Goal: Task Accomplishment & Management: Contribute content

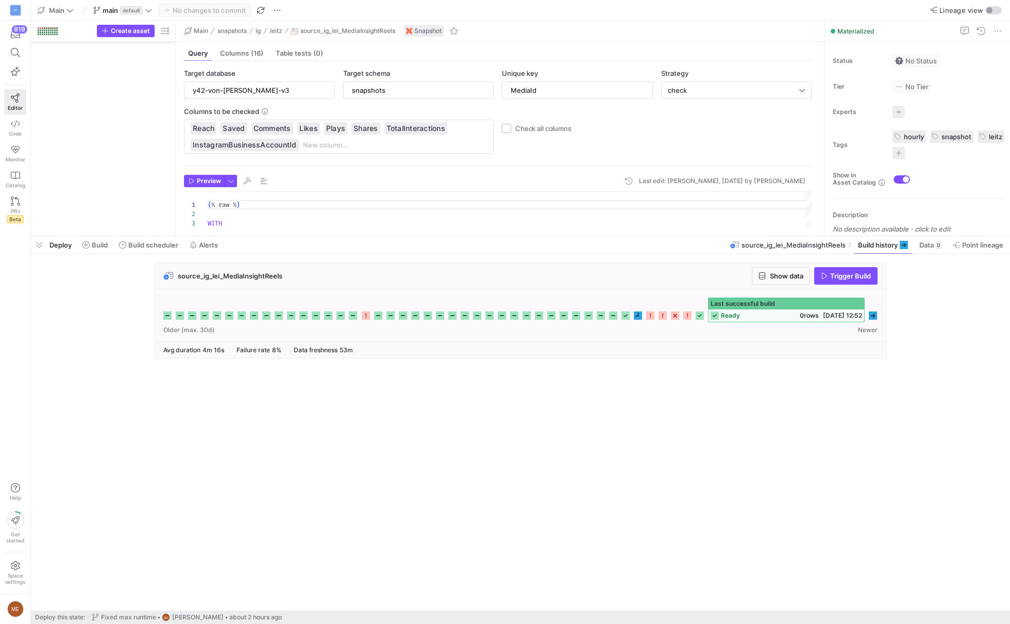
scroll to position [93, 0]
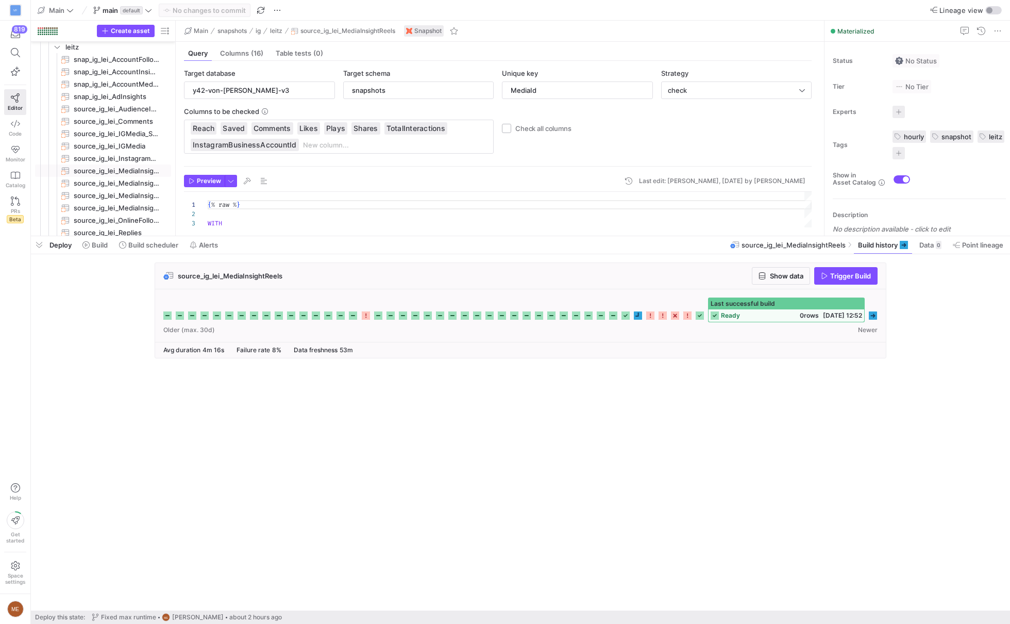
click at [518, 526] on cdk-virtual-scroll-viewport "source_ig_lei_MediaInsightReels Show data Trigger Build" at bounding box center [520, 436] width 979 height 348
click at [47, 244] on div "Deploy Build Build scheduler Alerts" at bounding box center [127, 245] width 192 height 18
click at [88, 242] on icon at bounding box center [85, 244] width 7 height 7
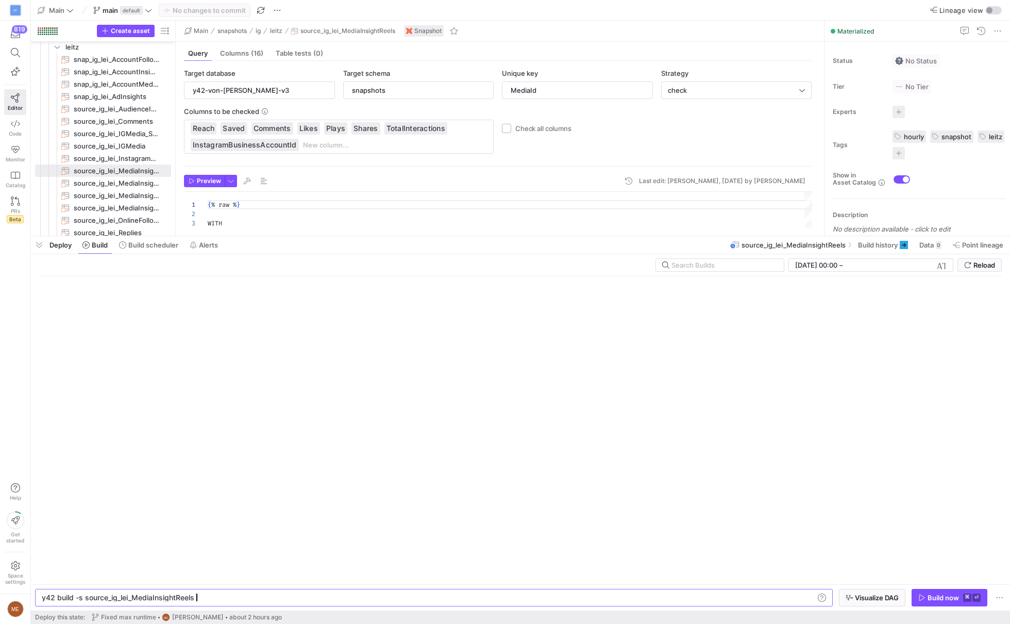
scroll to position [0, 152]
click at [989, 265] on span "Reload" at bounding box center [985, 265] width 22 height 8
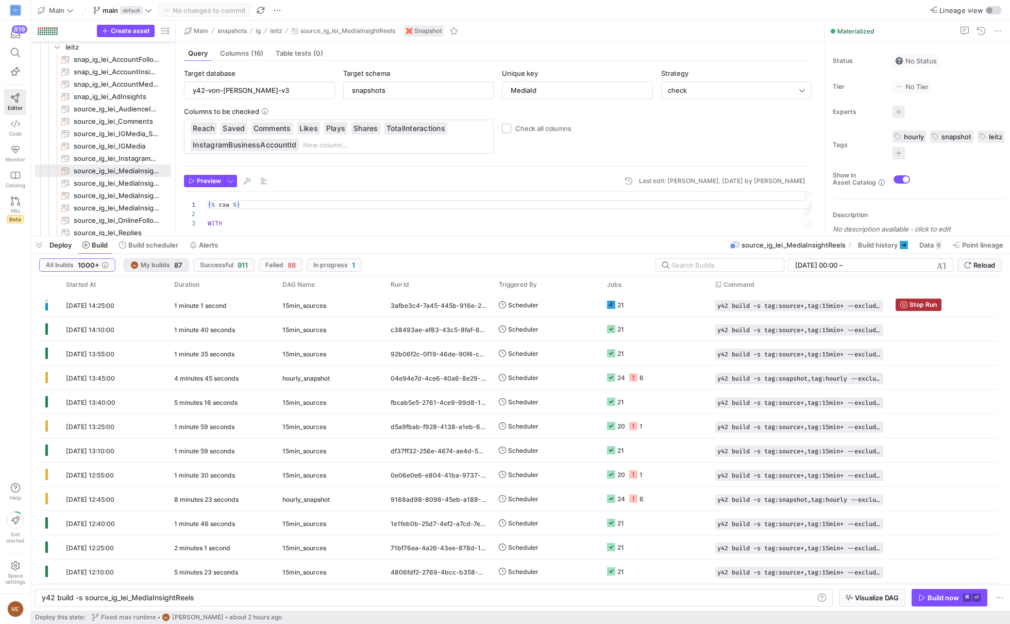
click at [161, 269] on span "button" at bounding box center [156, 265] width 64 height 12
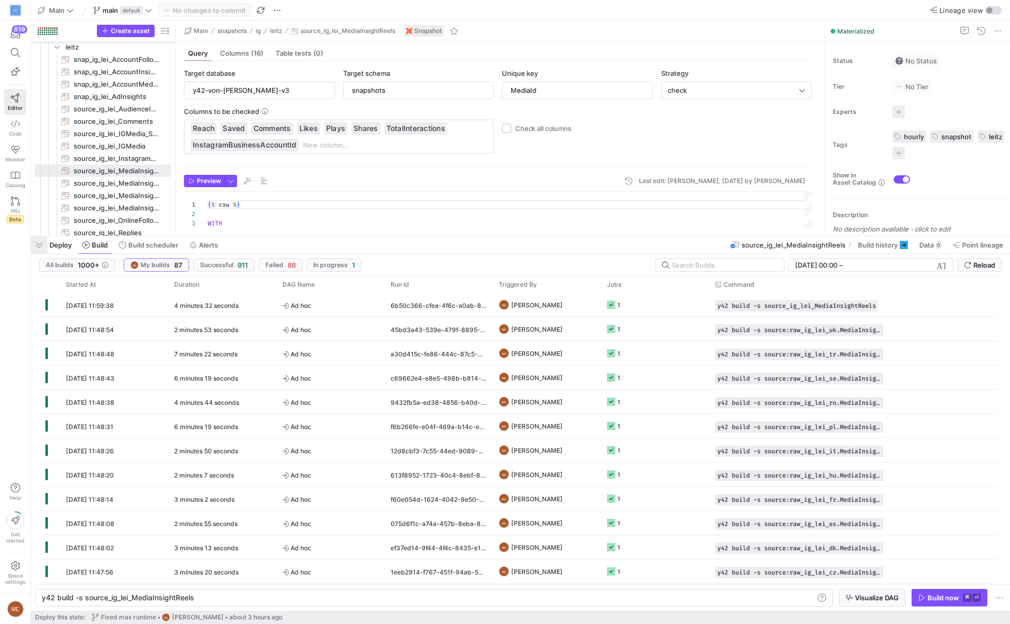
click at [41, 246] on span "button" at bounding box center [39, 245] width 16 height 18
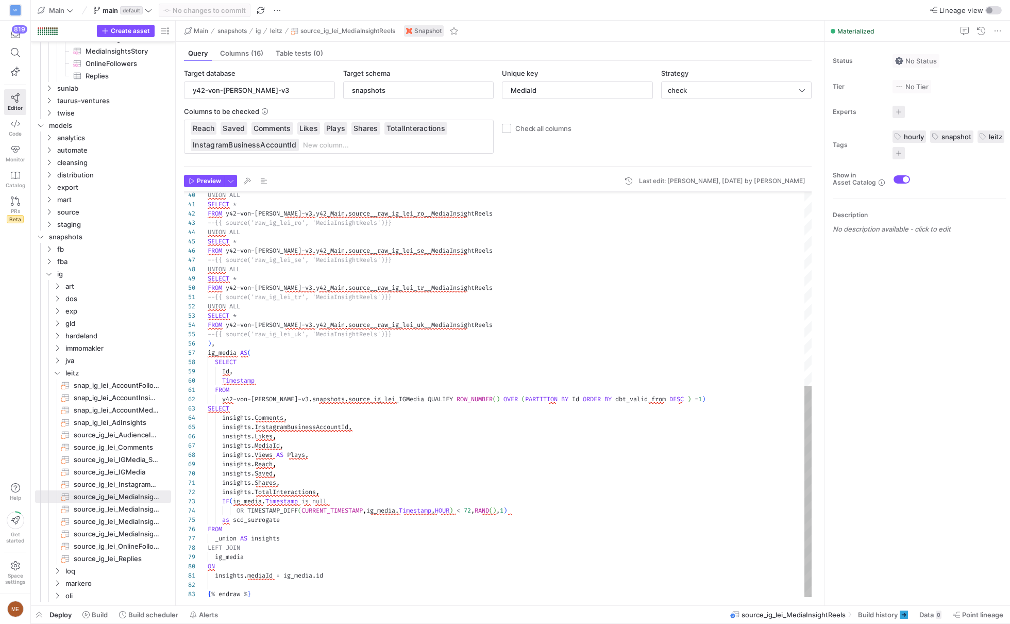
scroll to position [19, 126]
click at [383, 497] on div "UNION ALL SELECT * FROM y42 - von - fred - v3 . y42_Main . source__raw_ig_lei_r…" at bounding box center [510, 209] width 604 height 778
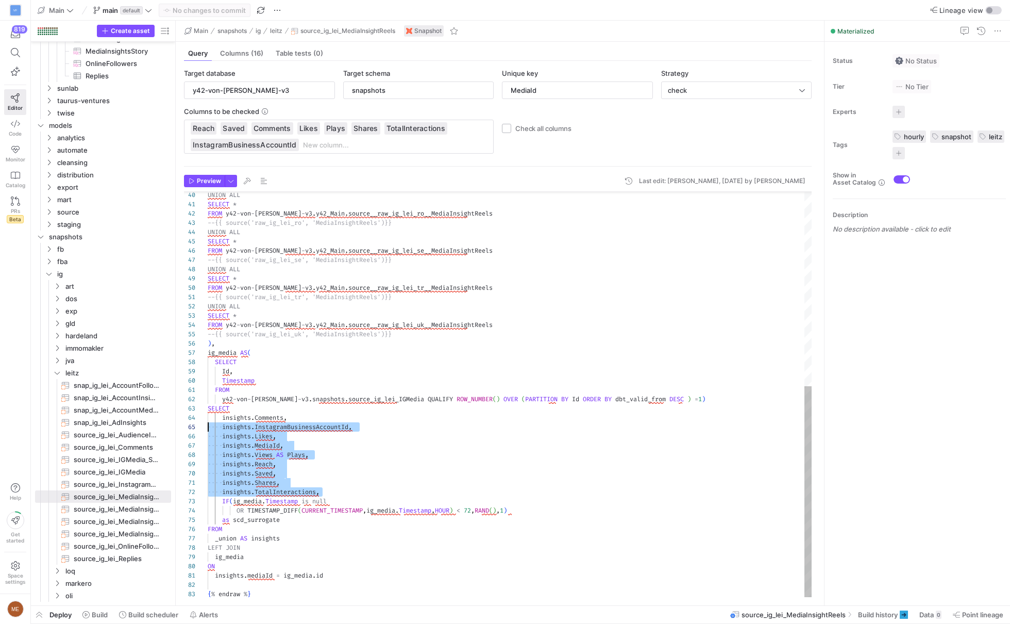
scroll to position [27, 0]
drag, startPoint x: 365, startPoint y: 486, endPoint x: 204, endPoint y: 418, distance: 175.1
click at [208, 418] on div "UNION ALL SELECT * FROM y42 - von - fred - v3 . y42_Main . source__raw_ig_lei_r…" at bounding box center [510, 209] width 604 height 778
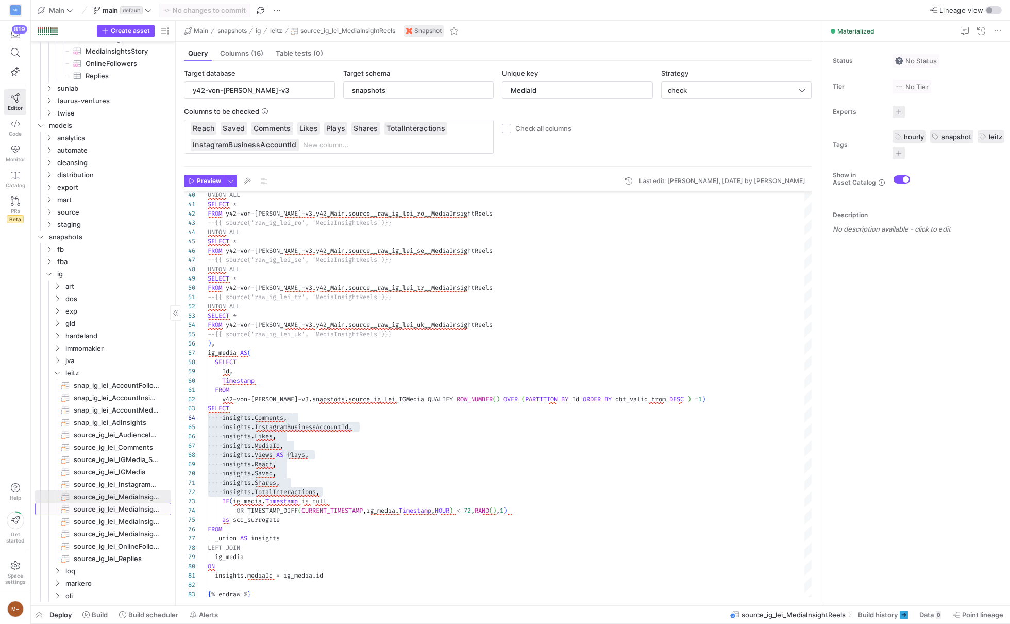
click at [114, 505] on span "source_ig_lei_MediaInsights​​​​​​​" at bounding box center [117, 509] width 86 height 12
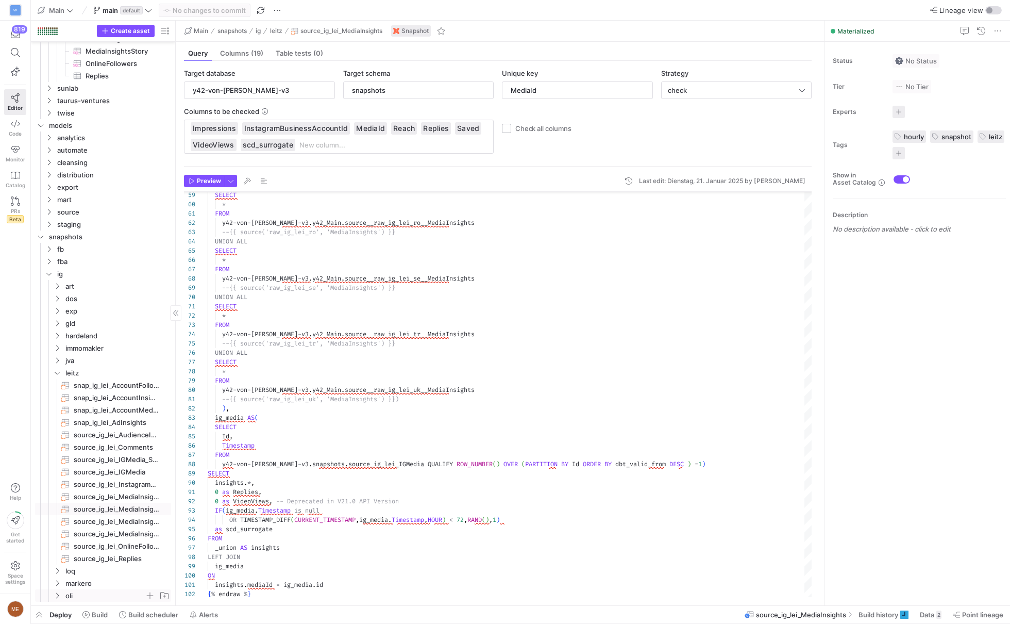
click at [58, 594] on icon "Press SPACE to select this row." at bounding box center [57, 596] width 3 height 6
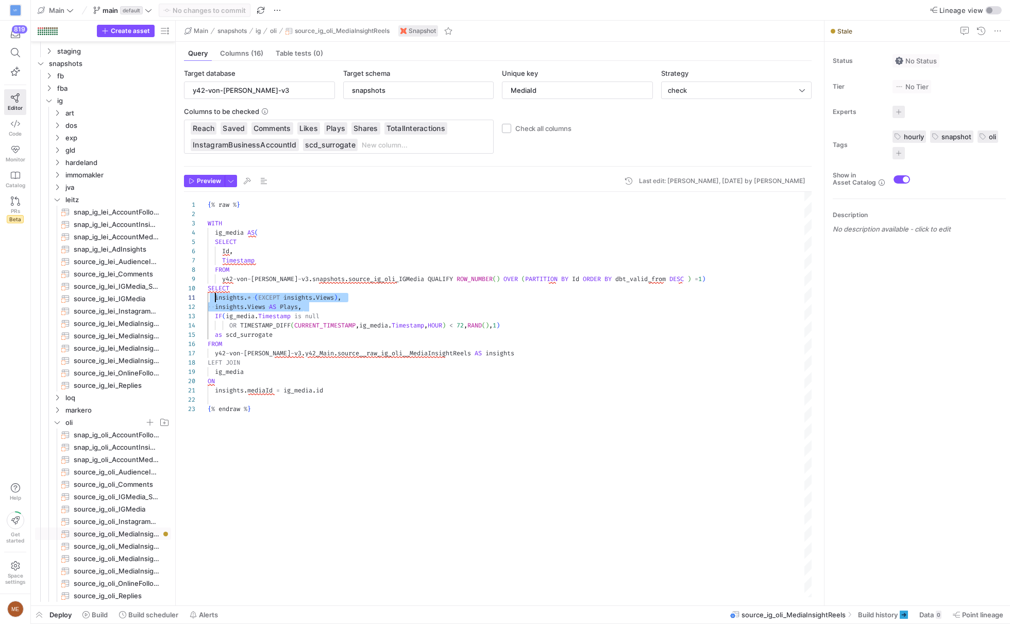
scroll to position [0, 7]
drag, startPoint x: 310, startPoint y: 305, endPoint x: 194, endPoint y: 294, distance: 116.4
click at [208, 294] on div "{ % raw % } WITH ig_media AS ( SELECT Id , Timestamp FROM y42 - von - fred - v3…" at bounding box center [510, 395] width 604 height 407
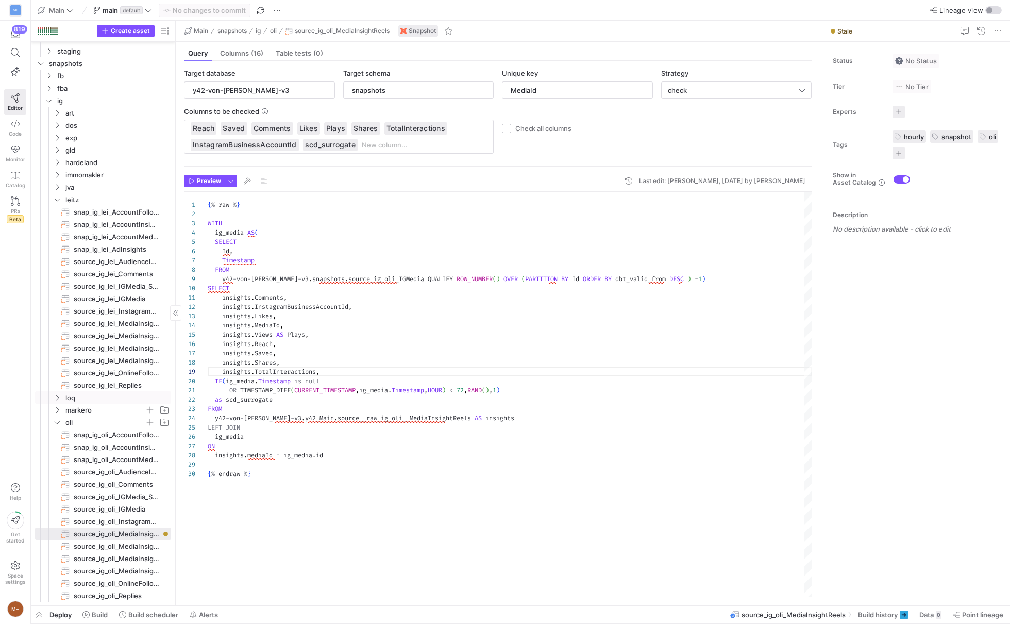
click at [90, 407] on span "markero" at bounding box center [104, 410] width 79 height 12
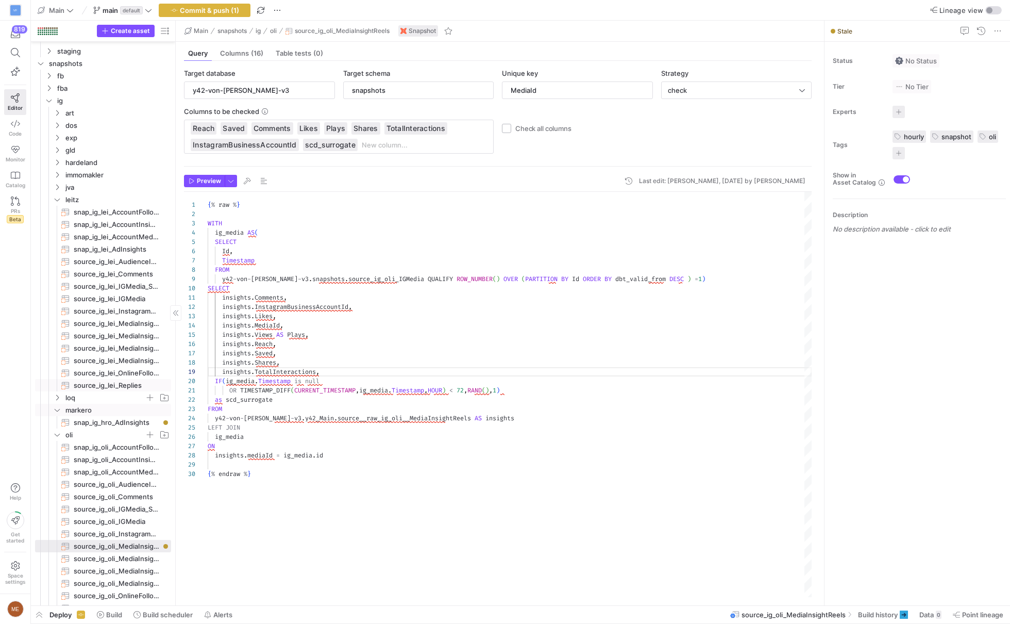
click at [103, 396] on span "loq" at bounding box center [104, 398] width 79 height 12
click at [119, 528] on span "snap_ig_loq_MediaInsights​​​​​​​" at bounding box center [117, 534] width 86 height 12
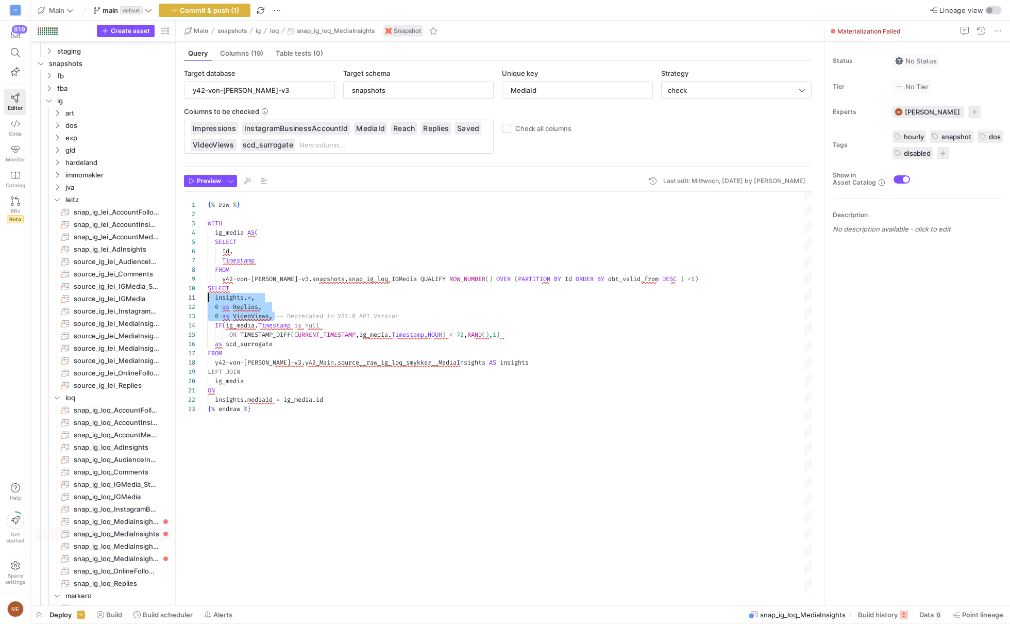
drag, startPoint x: 273, startPoint y: 312, endPoint x: 189, endPoint y: 301, distance: 84.2
click at [208, 301] on div "{ % raw % } WITH ig_media AS ( SELECT Id , Timestamp FROM y42 - von - fred - v3…" at bounding box center [510, 395] width 604 height 407
click at [259, 291] on div "{ % raw % } WITH ig_media AS ( SELECT Id , Timestamp FROM y42 - von - fred - v3…" at bounding box center [510, 395] width 604 height 407
click at [129, 521] on span "snap_ig_loq_MediaInsightReels​​​​​​​" at bounding box center [117, 521] width 86 height 12
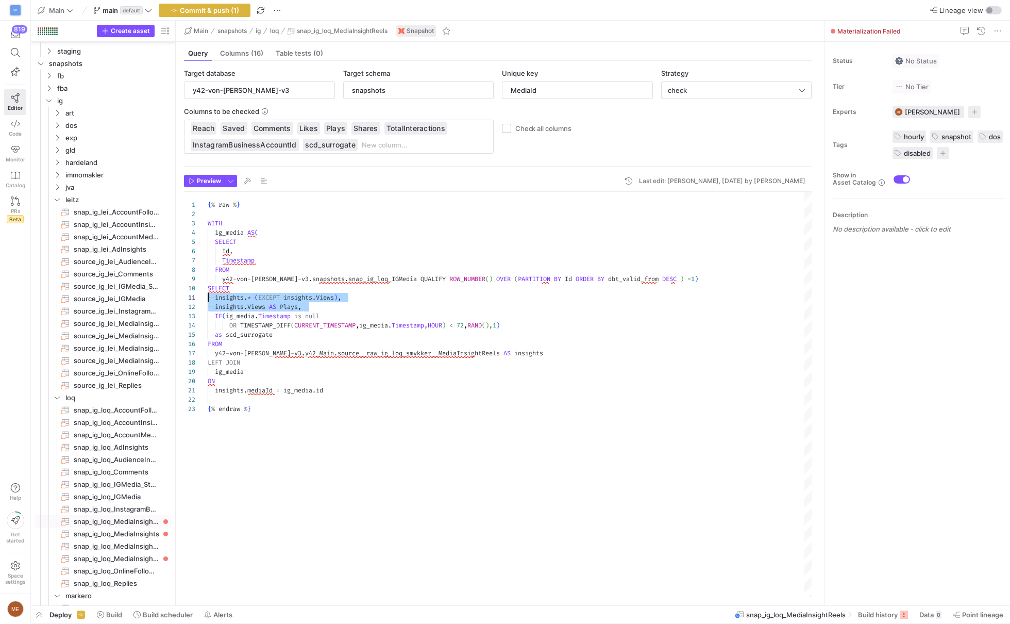
scroll to position [83, 0]
drag, startPoint x: 209, startPoint y: 305, endPoint x: 183, endPoint y: 298, distance: 26.1
click at [208, 298] on div "{ % raw % } WITH ig_media AS ( SELECT Id , Timestamp FROM y42 - von - fred - v3…" at bounding box center [510, 395] width 604 height 407
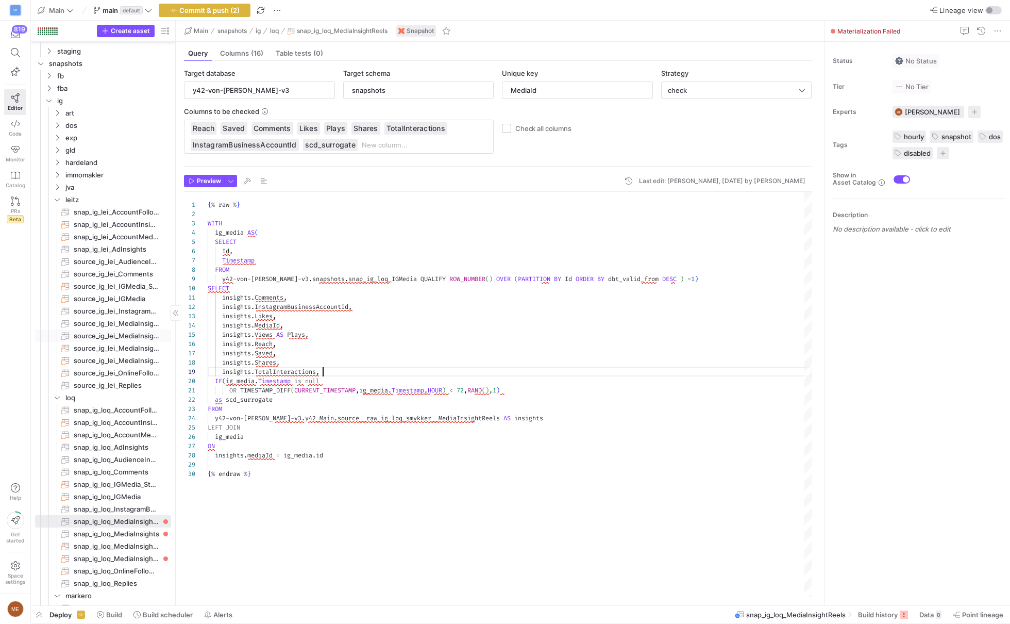
click at [124, 323] on span "source_ig_lei_MediaInsightReels​​​​​​​" at bounding box center [117, 323] width 86 height 12
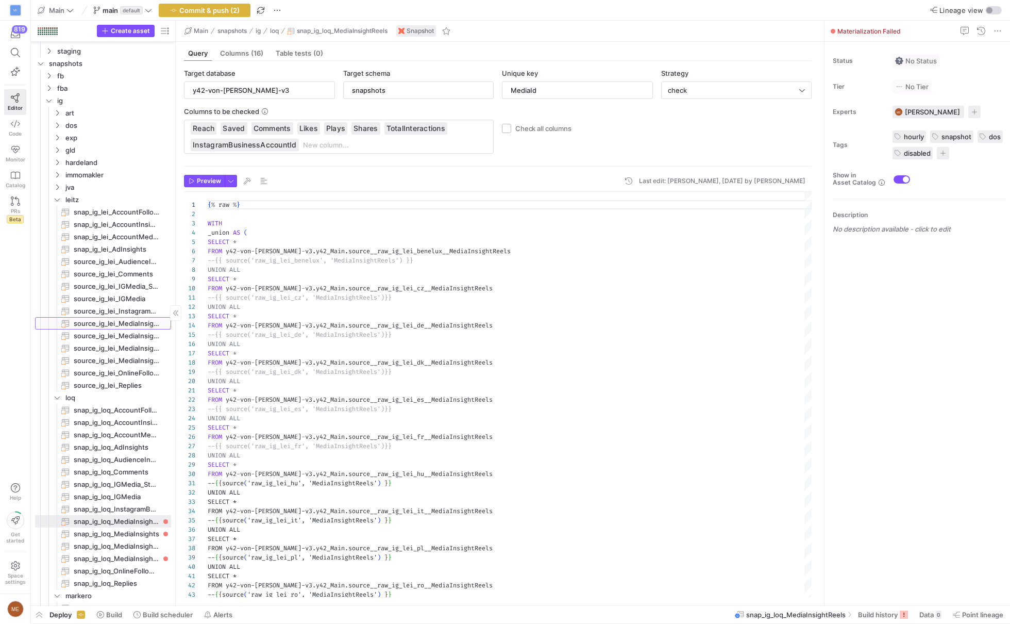
type textarea "{% raw %} WITH _union AS ( SELECT * FROM y42-von-fred-v3.y42_Main.source__raw_i…"
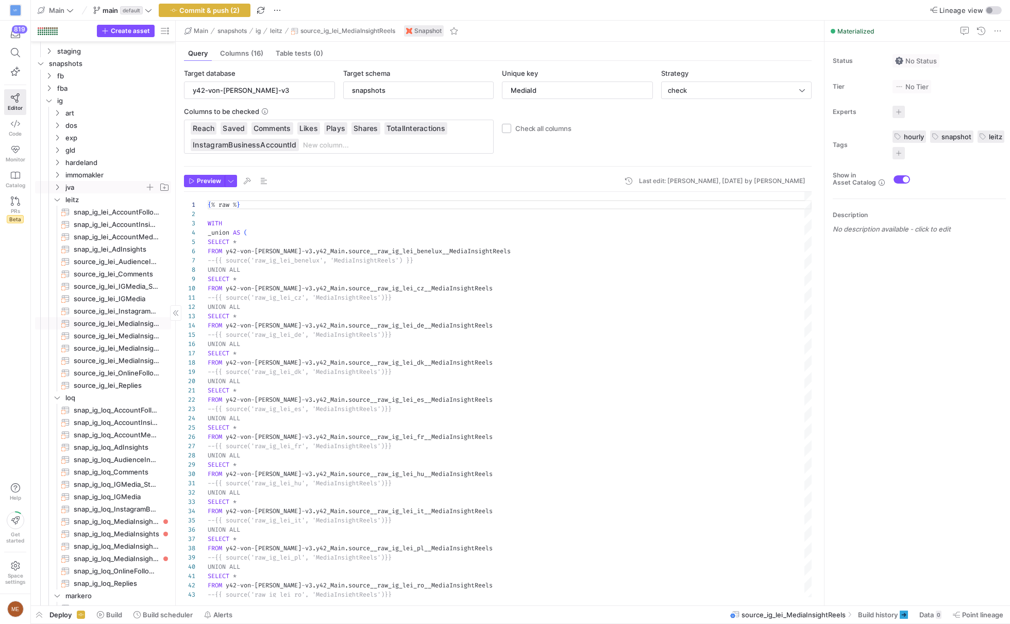
click at [73, 184] on span "jva" at bounding box center [104, 187] width 79 height 12
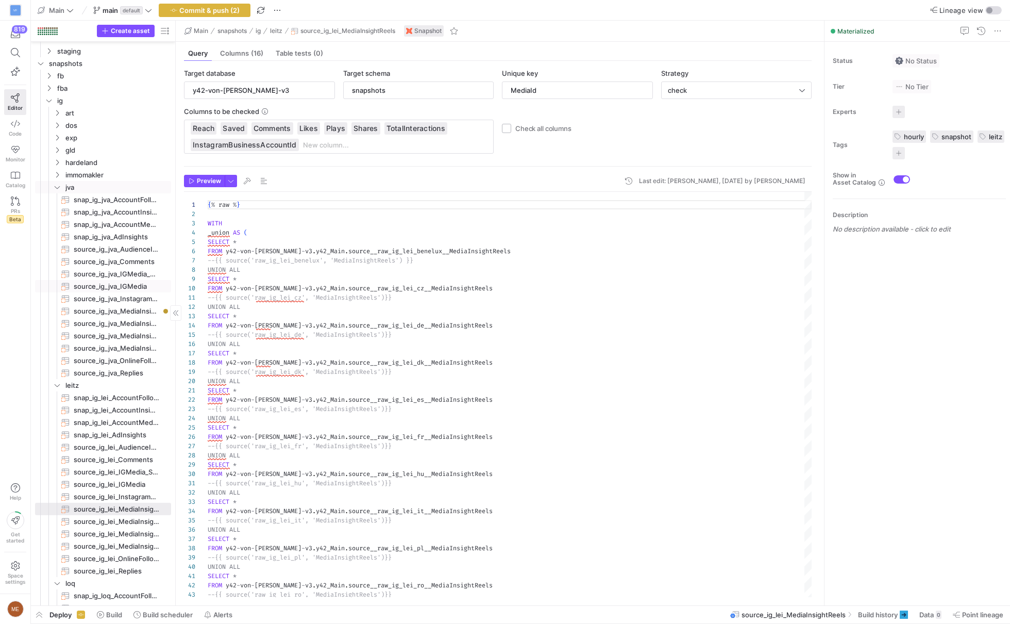
click at [124, 293] on span "source_ig_jva_InstagramBusinessProfile​​​​​​​" at bounding box center [117, 299] width 86 height 12
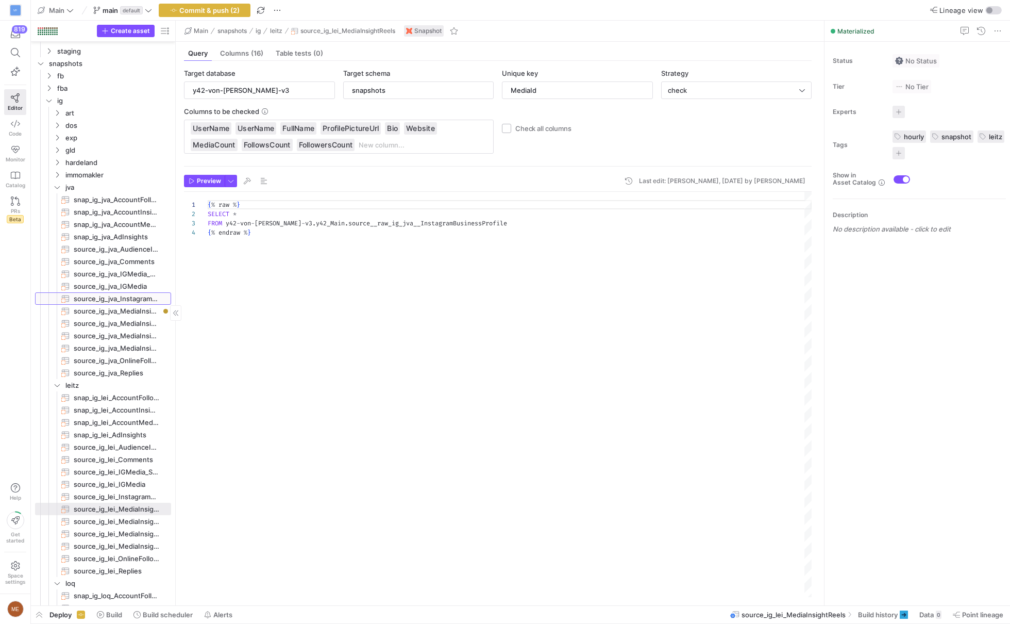
type input "InstagramBusinessAccountId"
type textarea "{% raw %} SELECT * FROM y42-von-fred-v3.y42_Main.source__raw_ig_jva__InstagramB…"
click at [124, 296] on span "source_ig_jva_InstagramBusinessProfile​​​​​​​" at bounding box center [117, 299] width 86 height 12
click at [119, 306] on span "source_ig_jva_MediaInsightReels​​​​​​​" at bounding box center [117, 311] width 86 height 12
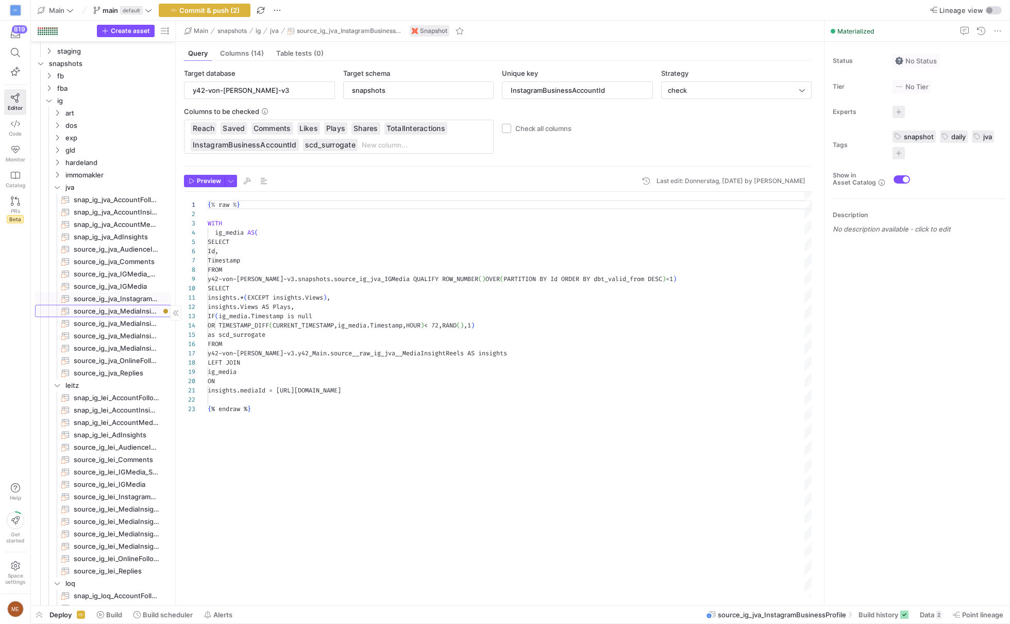
type input "MediaId"
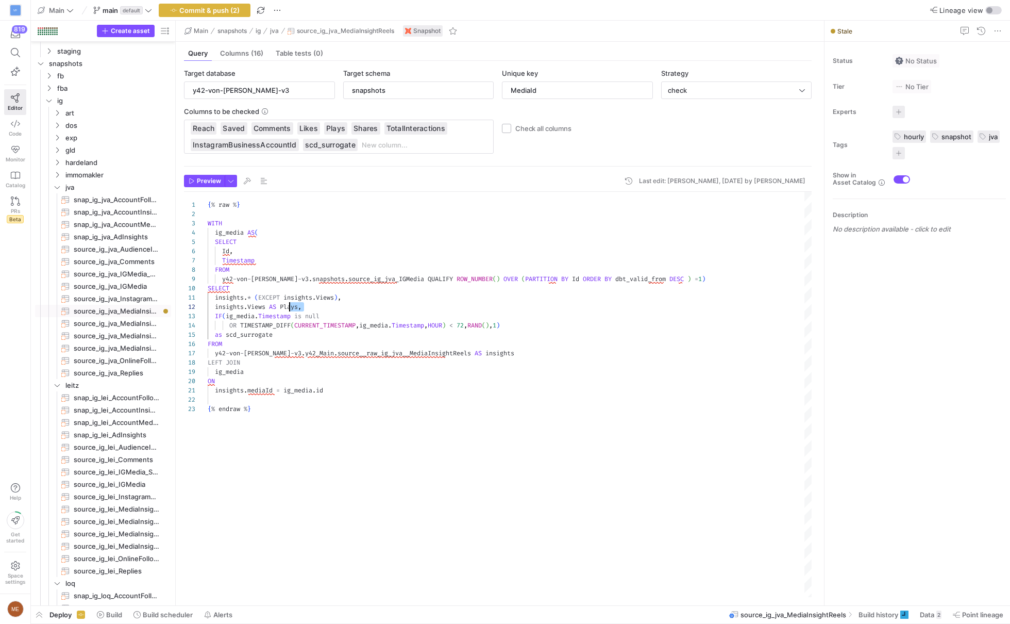
scroll to position [0, 26]
drag, startPoint x: 315, startPoint y: 305, endPoint x: 184, endPoint y: 292, distance: 131.1
click at [208, 292] on div "{ % raw % } WITH ig_media AS ( SELECT Id , Timestamp FROM y42 - von - fred - v3…" at bounding box center [510, 395] width 604 height 407
type textarea "insights.Comments, insights.InstagramBusinessAccountId, insights.Likes, insight…"
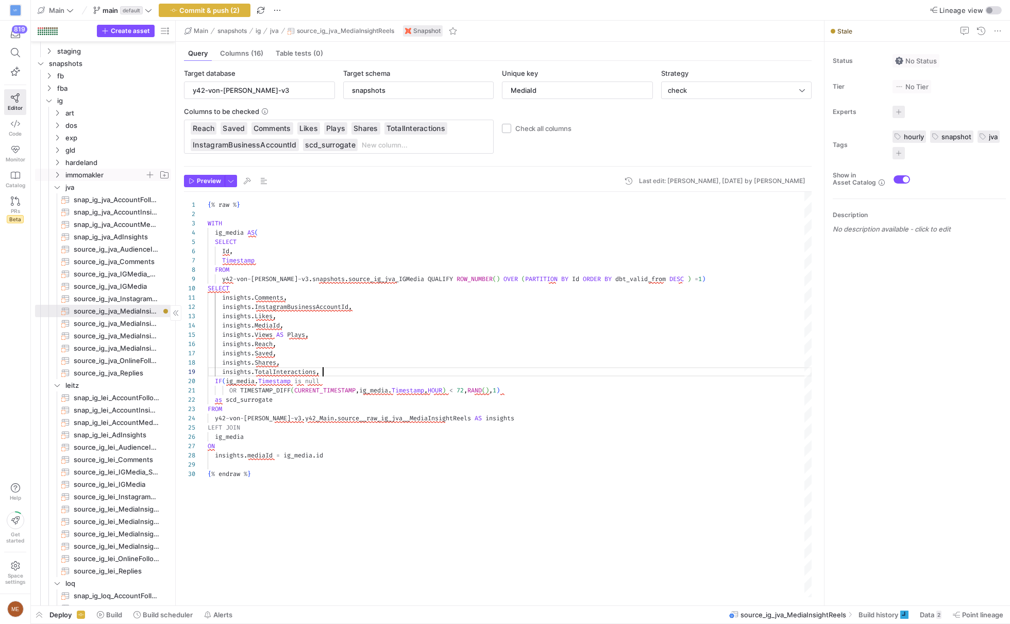
click at [79, 169] on span "immomakler" at bounding box center [104, 175] width 79 height 12
click at [88, 159] on span "hardeland" at bounding box center [104, 163] width 79 height 12
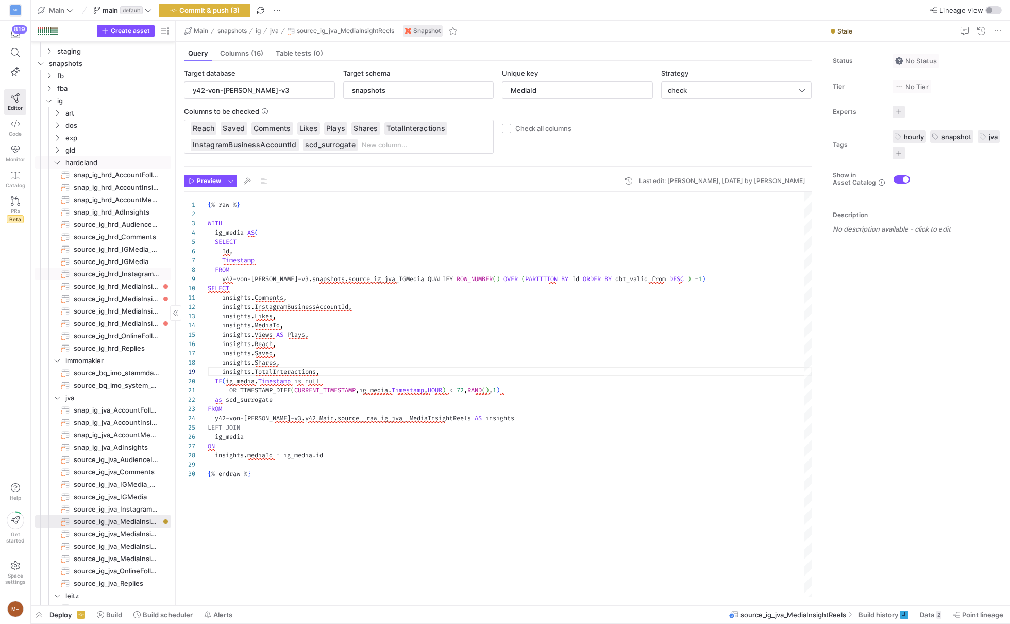
click at [125, 275] on span "source_ig_hrd_InstagramBusinessProfile​​​​​​​" at bounding box center [117, 274] width 86 height 12
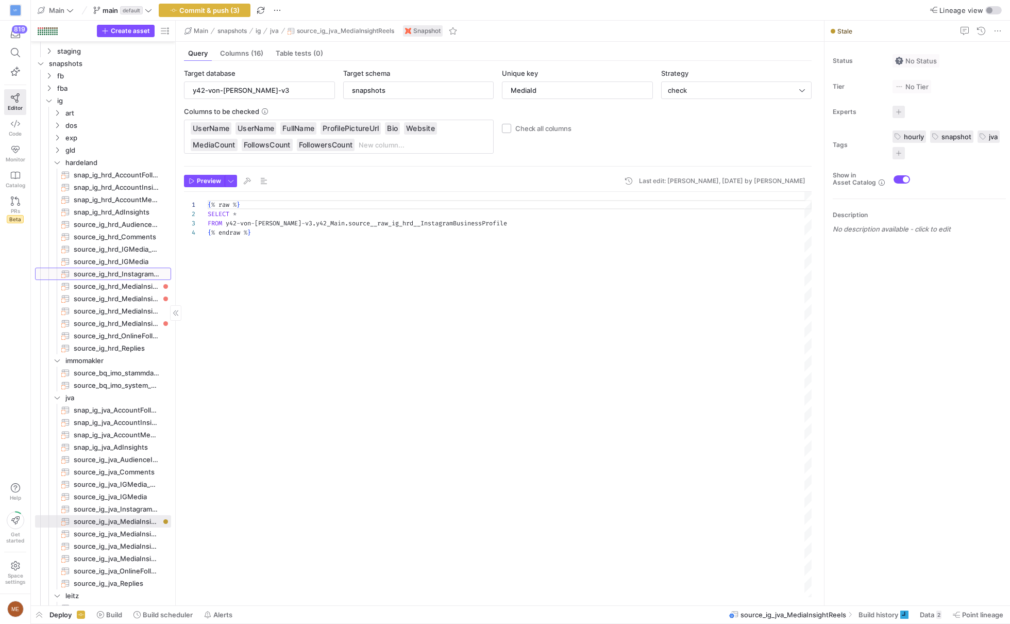
type input "InstagramBusinessAccountId"
type textarea "{% raw %} SELECT * FROM y42-von-fred-v3.y42_Main.source__raw_ig_hrd__InstagramB…"
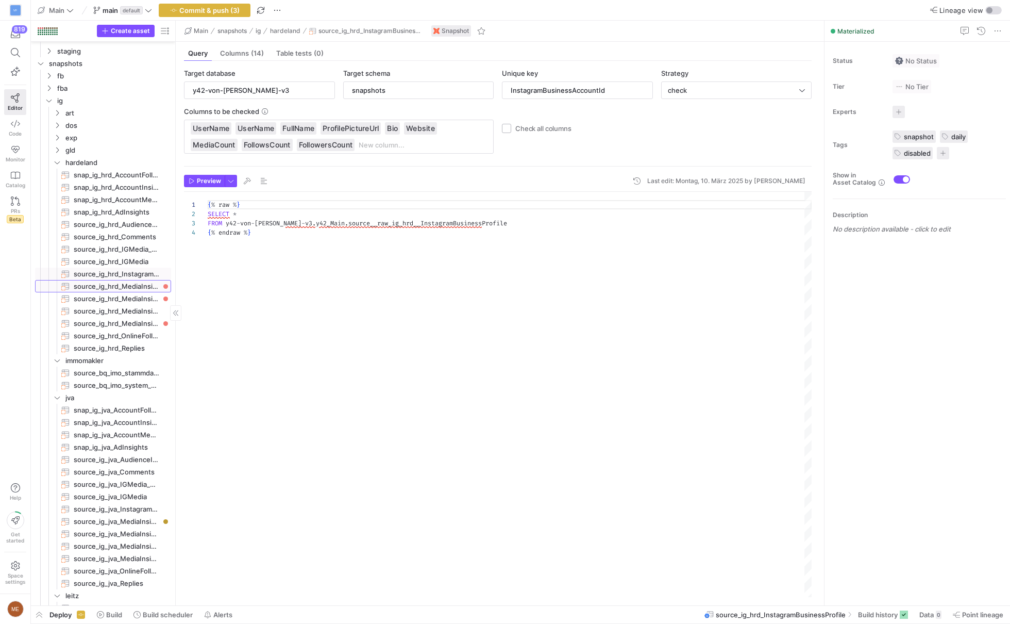
click at [127, 285] on span "source_ig_hrd_MediaInsightReels​​​​​​​" at bounding box center [117, 286] width 86 height 12
type input "MediaId"
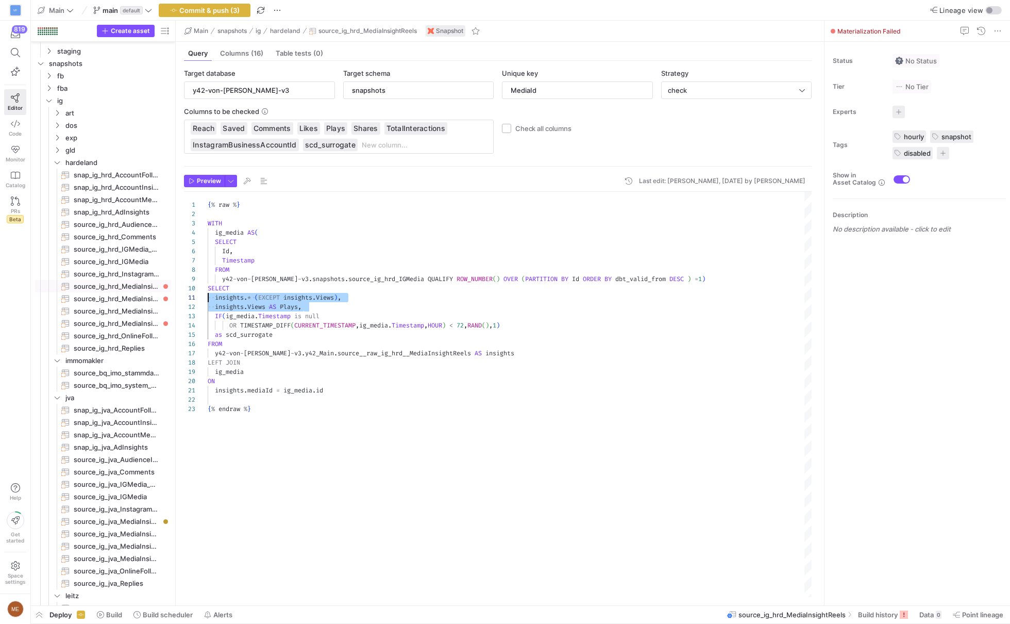
click at [208, 296] on div "{ % raw % } WITH ig_media AS ( SELECT Id , Timestamp FROM y42 - von - fred - v3…" at bounding box center [510, 395] width 604 height 407
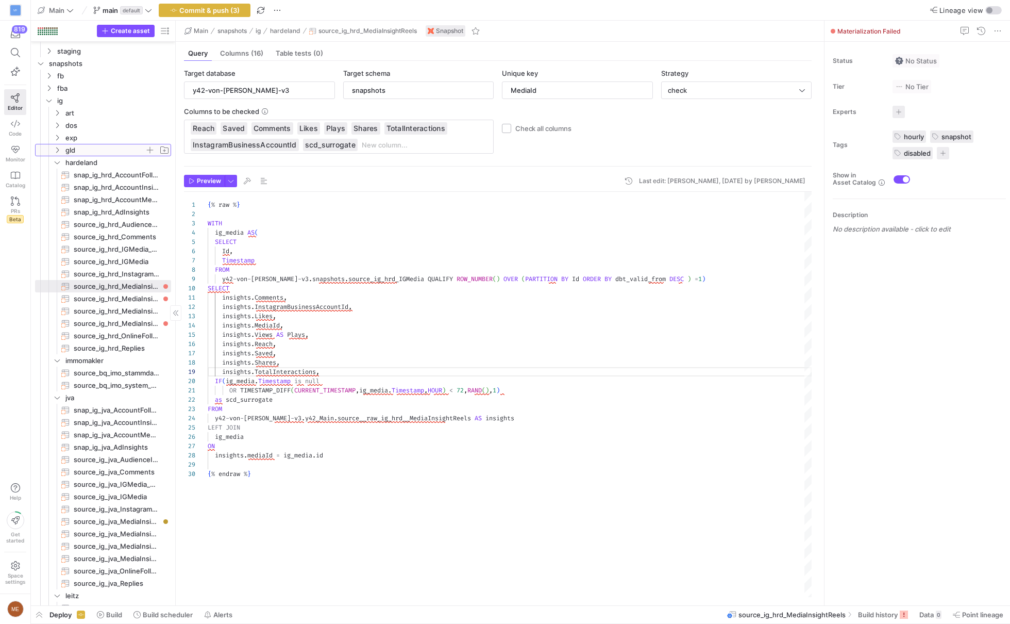
click at [58, 147] on icon "Press SPACE to select this row." at bounding box center [57, 150] width 7 height 6
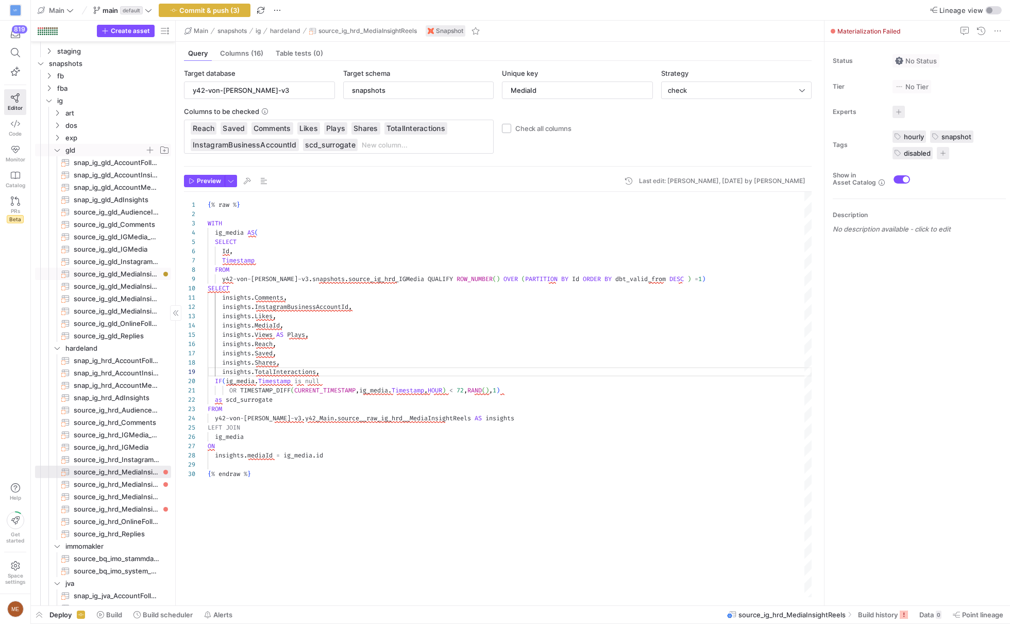
click at [107, 276] on span "source_ig_gld_MediaInsightReels​​​​​​​" at bounding box center [117, 274] width 86 height 12
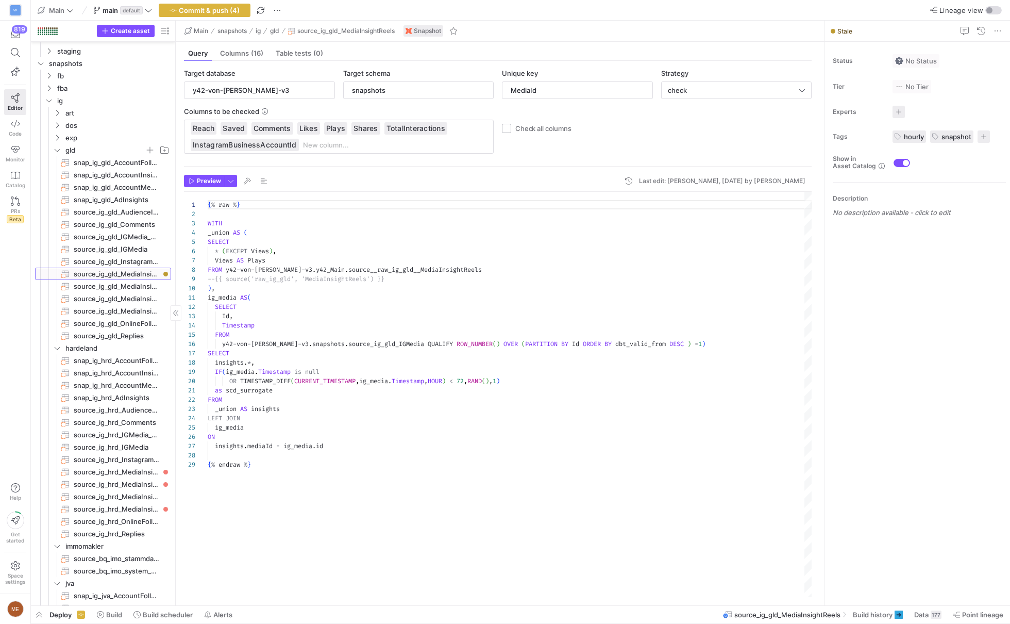
scroll to position [93, 0]
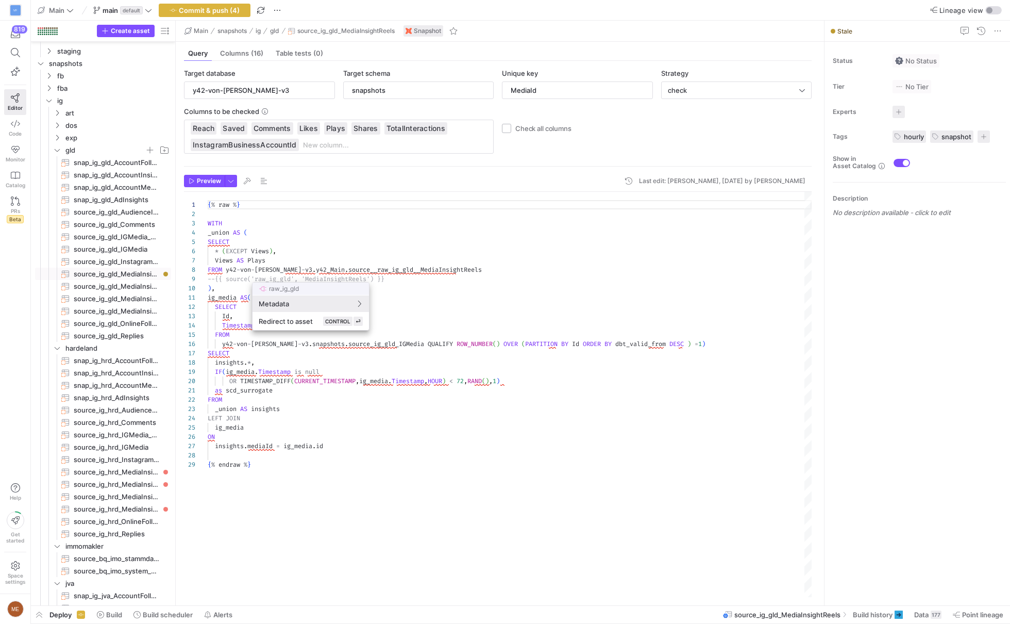
click at [221, 322] on div at bounding box center [505, 312] width 1010 height 624
click at [208, 358] on div "{ % raw % } WITH _union AS ( SELECT * ( EXCEPT Views ) , Views AS Plays FROM y4…" at bounding box center [510, 395] width 604 height 407
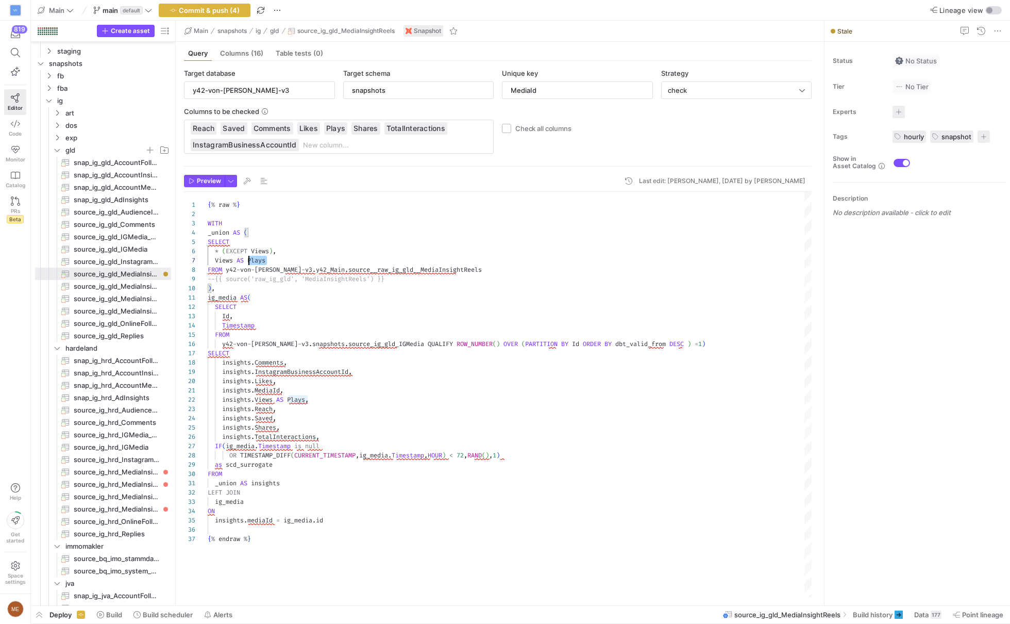
scroll to position [46, 11]
drag, startPoint x: 291, startPoint y: 256, endPoint x: 221, endPoint y: 250, distance: 70.4
click at [221, 250] on div "{ % raw % } WITH _union AS ( SELECT * ( EXCEPT Views ) , Views AS Plays FROM y4…" at bounding box center [510, 395] width 604 height 407
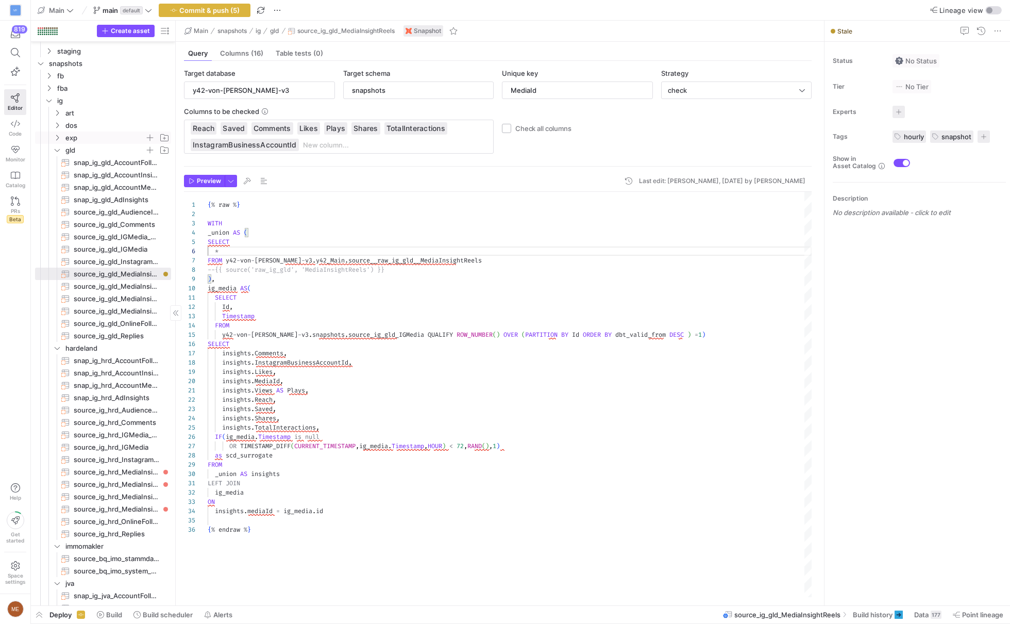
click at [104, 138] on span "exp" at bounding box center [104, 138] width 79 height 12
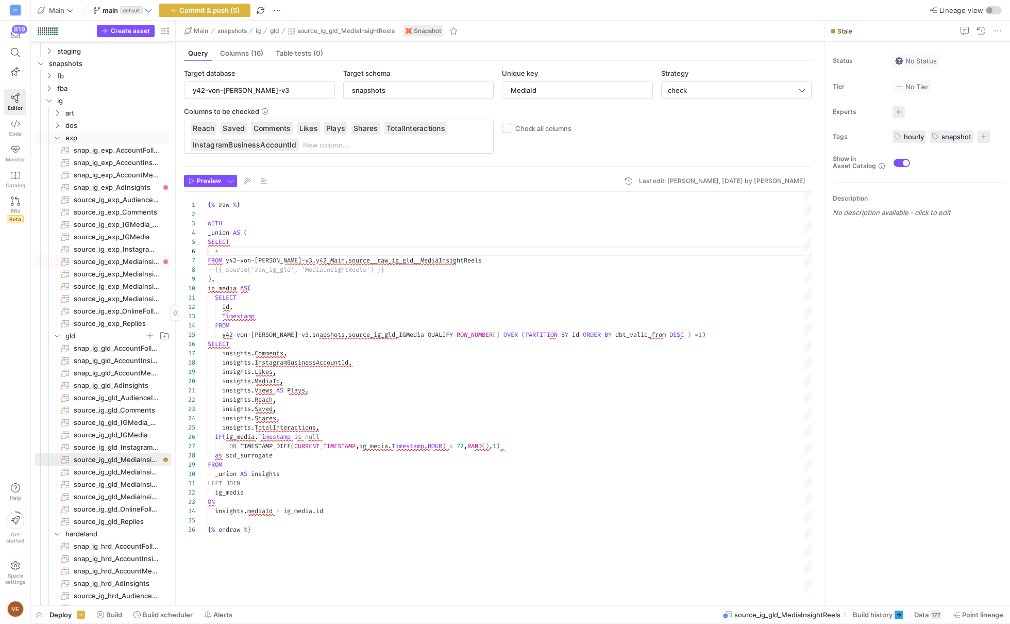
click at [107, 257] on span "source_ig_exp_MediaInsightReels​​​​​​​" at bounding box center [117, 262] width 86 height 12
type textarea "{% raw %} WITH _union AS ( SELECT * (EXCEPT Views), Views AS Plays FROM y42-von…"
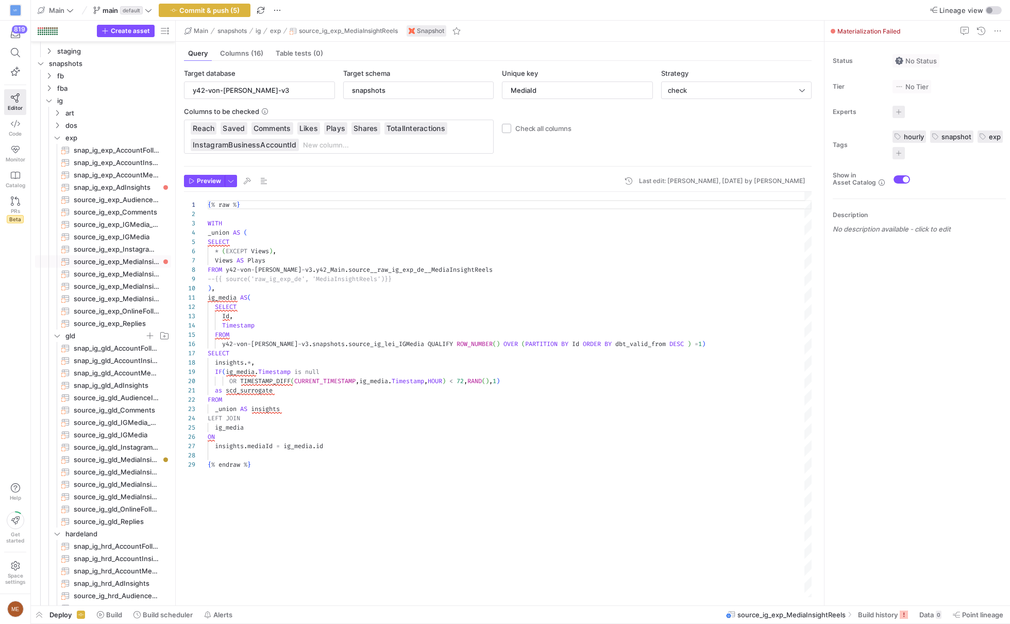
scroll to position [55, 59]
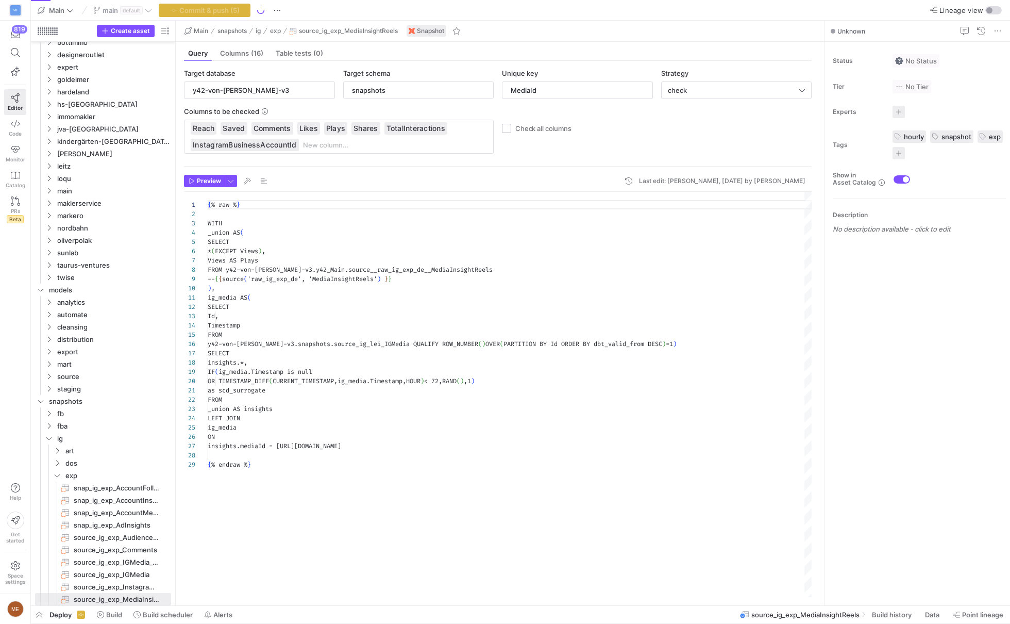
scroll to position [93, 0]
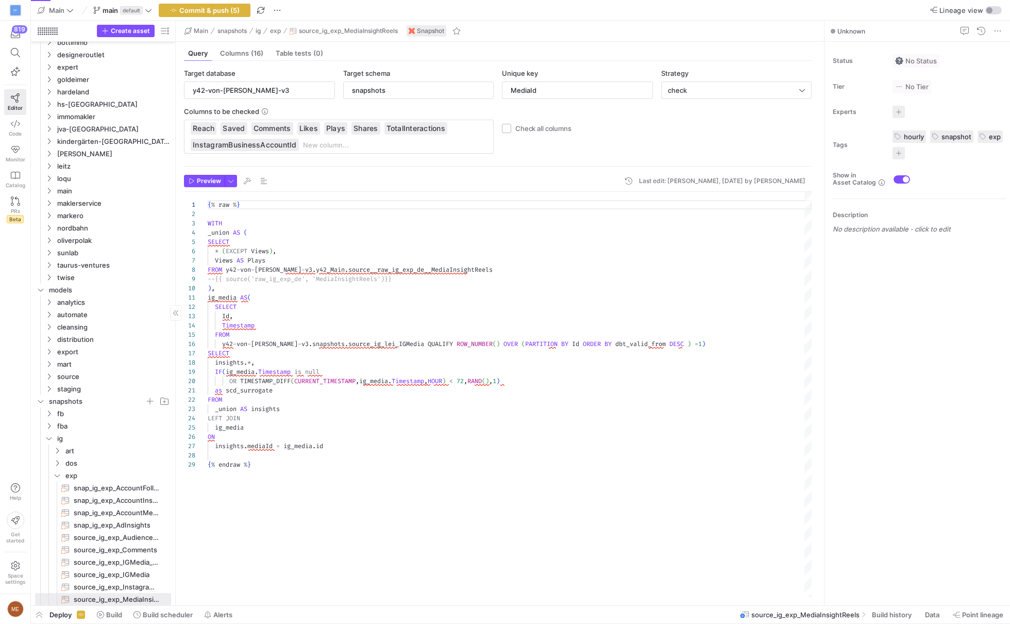
click at [443, 281] on div "{ % raw % } WITH _union AS ( SELECT * ( EXCEPT Views ) , Views AS Plays FROM y4…" at bounding box center [510, 395] width 604 height 407
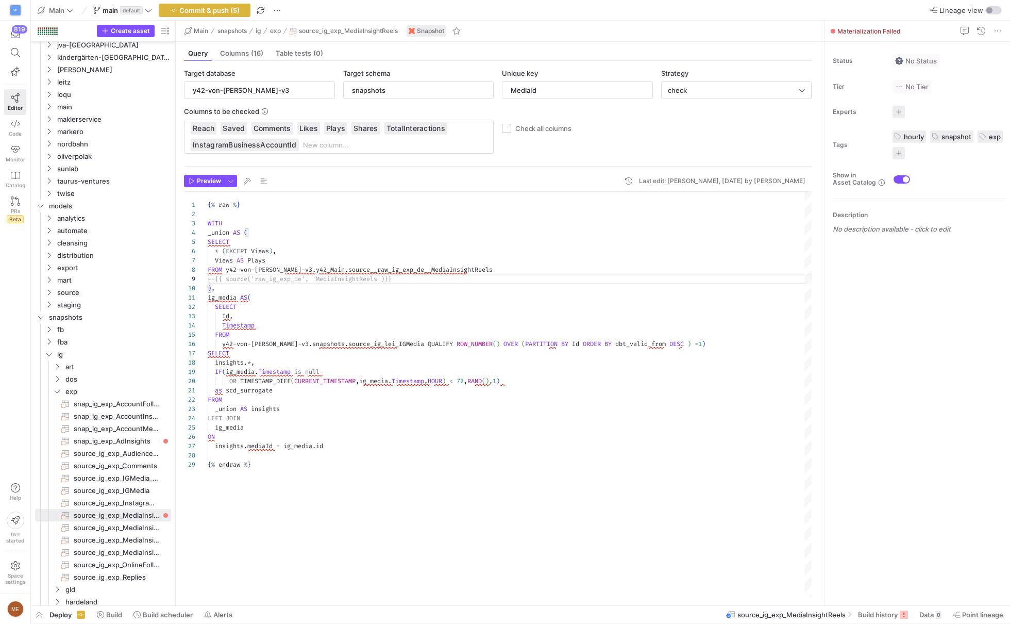
click at [282, 260] on div "{ % raw % } WITH _union AS ( SELECT * ( EXCEPT Views ) , Views AS Plays FROM y4…" at bounding box center [510, 395] width 604 height 407
drag, startPoint x: 290, startPoint y: 259, endPoint x: 220, endPoint y: 251, distance: 70.6
click at [220, 251] on div "{ % raw % } WITH _union AS ( SELECT * ( EXCEPT Views ) , Views AS Plays FROM y4…" at bounding box center [510, 395] width 604 height 407
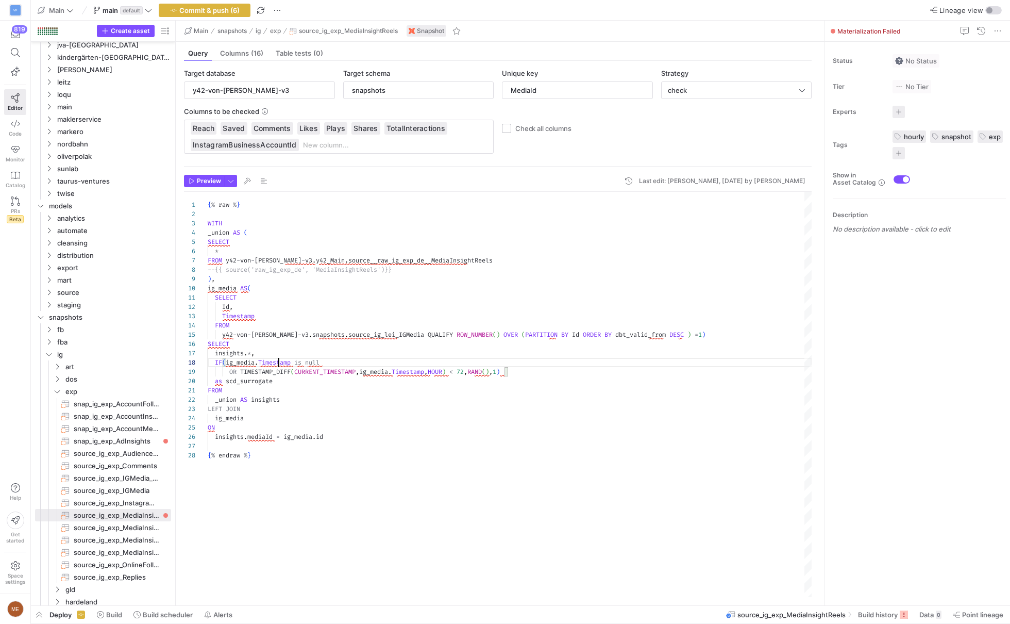
scroll to position [65, 7]
drag, startPoint x: 277, startPoint y: 356, endPoint x: 215, endPoint y: 356, distance: 62.4
click at [215, 356] on div "{ % raw % } WITH _union AS ( SELECT * FROM y42 - von - [PERSON_NAME] - v3 . y42…" at bounding box center [510, 395] width 604 height 407
click at [278, 354] on div "{ % raw % } WITH _union AS ( SELECT * FROM y42 - von - [PERSON_NAME] - v3 . y42…" at bounding box center [510, 395] width 604 height 407
click at [279, 347] on div "{ % raw % } WITH _union AS ( SELECT * FROM y42 - von - [PERSON_NAME] - v3 . y42…" at bounding box center [510, 395] width 604 height 407
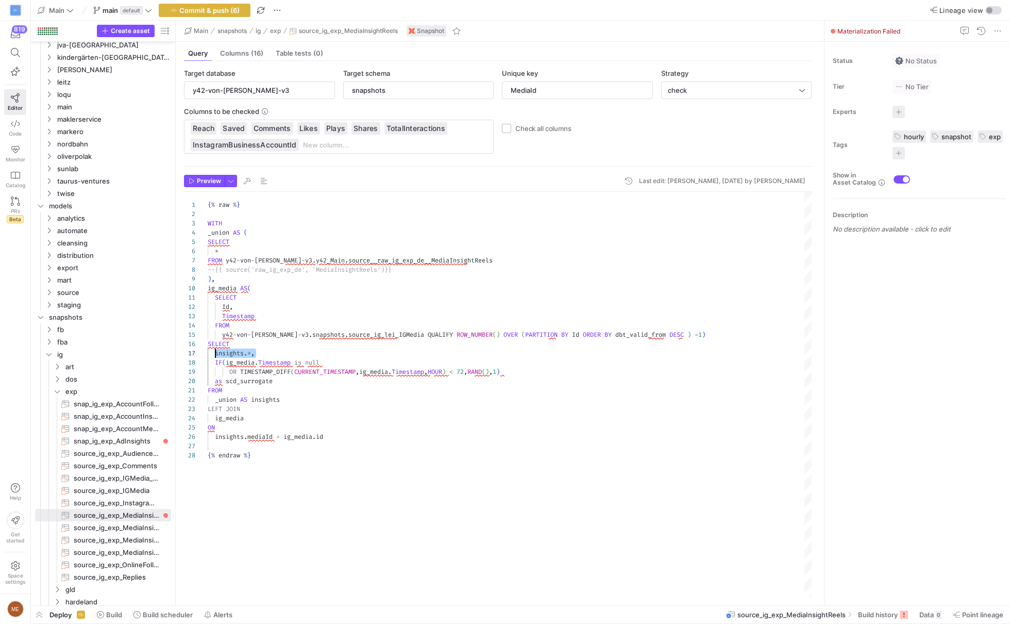
drag, startPoint x: 272, startPoint y: 347, endPoint x: 225, endPoint y: 352, distance: 46.7
click at [225, 352] on div "{ % raw % } WITH _union AS ( SELECT * FROM y42 - von - [PERSON_NAME] - v3 . y42…" at bounding box center [510, 395] width 604 height 407
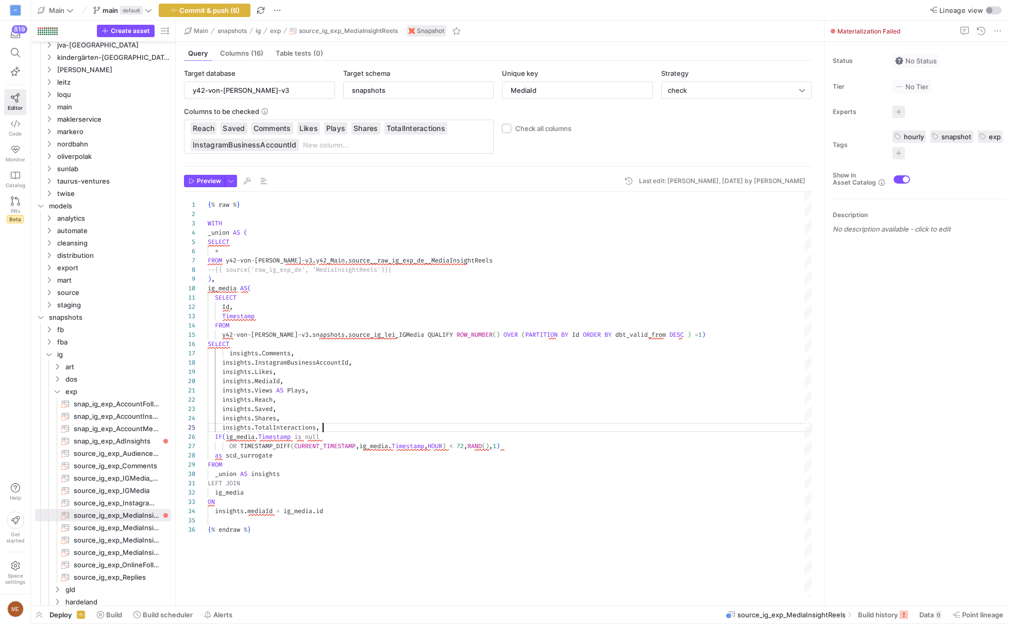
scroll to position [37, 114]
click at [237, 352] on div "{ % raw % } WITH _union AS ( SELECT * FROM y42 - von - [PERSON_NAME] - v3 . y42…" at bounding box center [510, 395] width 604 height 407
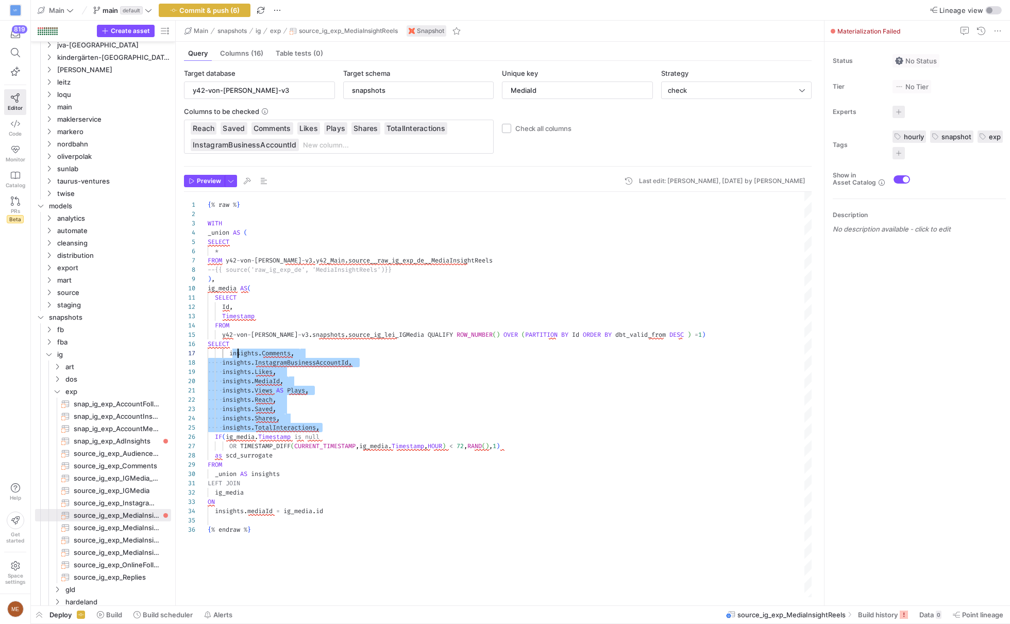
click at [237, 352] on div "{ % raw % } WITH _union AS ( SELECT * FROM y42 - von - [PERSON_NAME] - v3 . y42…" at bounding box center [510, 395] width 604 height 407
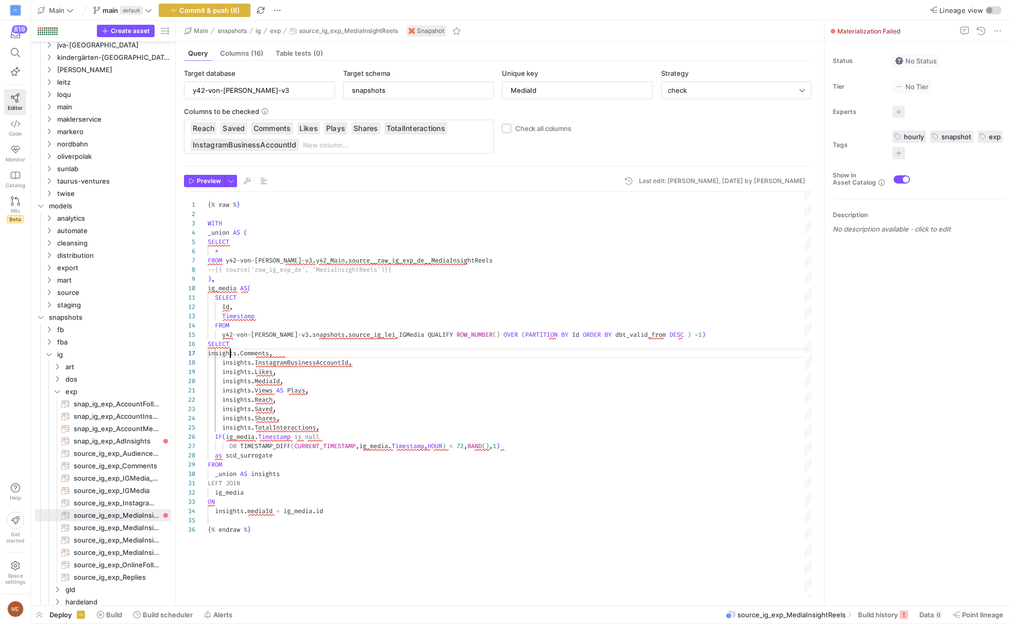
scroll to position [55, 22]
click at [116, 379] on span "dos" at bounding box center [104, 379] width 79 height 12
click at [133, 504] on span "source_ig_dos_MediaInsightReels​​​​​​​" at bounding box center [117, 503] width 86 height 12
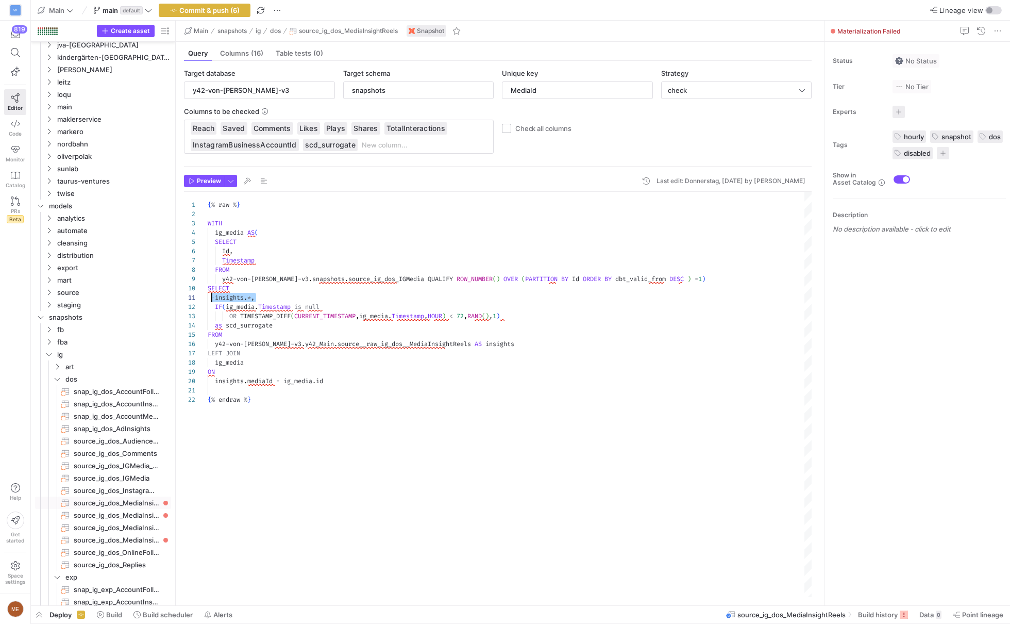
scroll to position [0, 7]
drag, startPoint x: 268, startPoint y: 293, endPoint x: 214, endPoint y: 294, distance: 54.1
click at [214, 294] on div "{ % raw % } WITH ig_media AS ( SELECT Id , Timestamp FROM y42 - von - [PERSON_N…" at bounding box center [510, 395] width 604 height 407
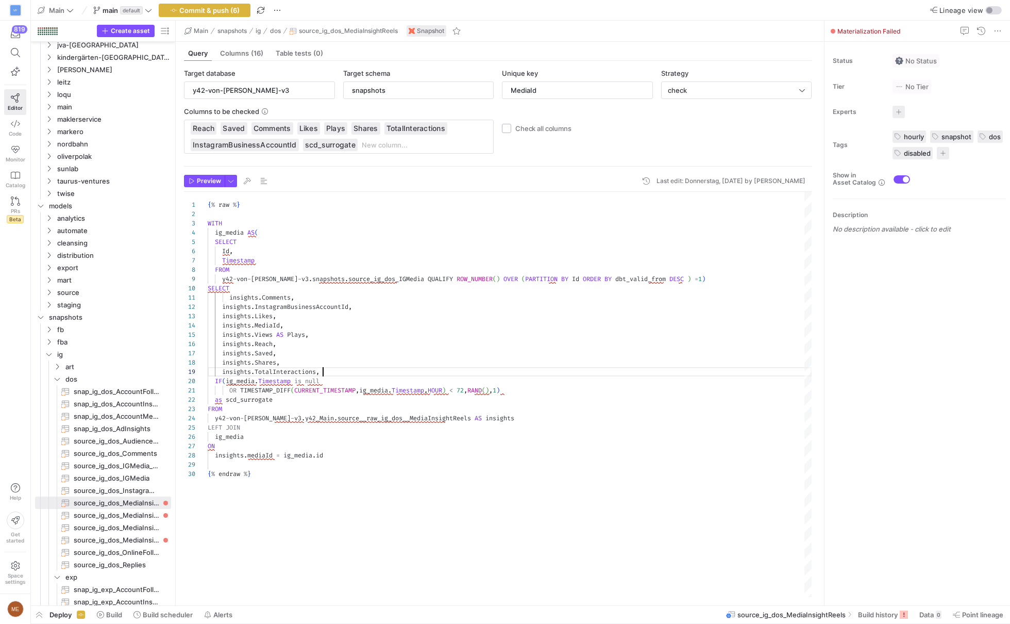
scroll to position [74, 114]
click at [258, 294] on div "{ % raw % } WITH ig_media AS ( SELECT Id , Timestamp FROM y42 - von - [PERSON_N…" at bounding box center [510, 395] width 604 height 407
click at [69, 369] on span "art" at bounding box center [104, 367] width 79 height 12
click at [95, 490] on span "source_ig_art_MediaInsightReels​​​​​​​" at bounding box center [117, 490] width 86 height 12
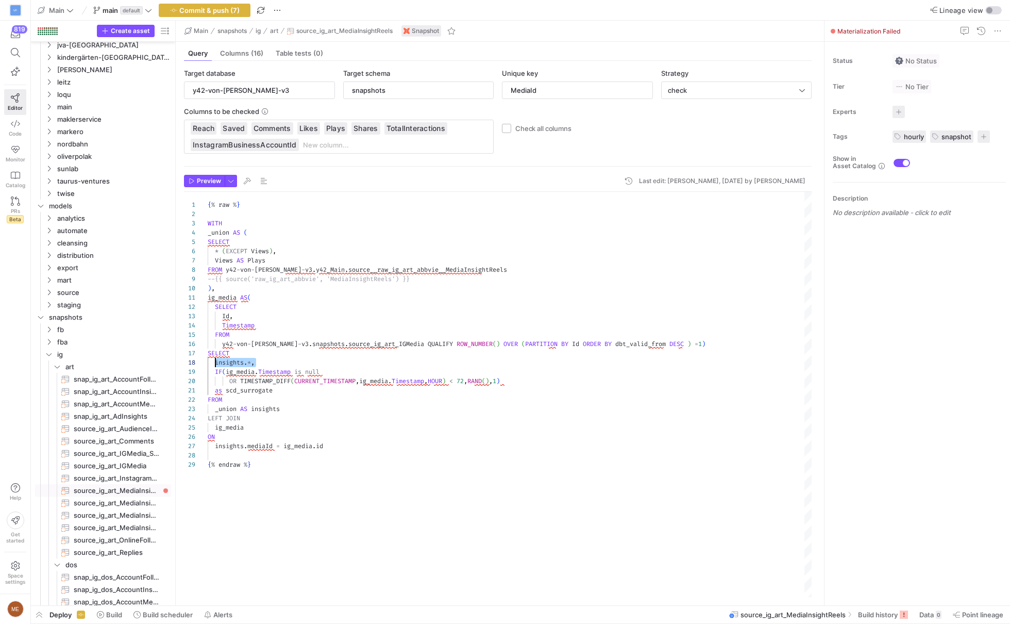
drag, startPoint x: 258, startPoint y: 358, endPoint x: 216, endPoint y: 358, distance: 41.2
click at [216, 358] on div "{ % raw % } WITH _union AS ( SELECT * ( EXCEPT Views ) , Views AS Plays FROM y4…" at bounding box center [510, 395] width 604 height 407
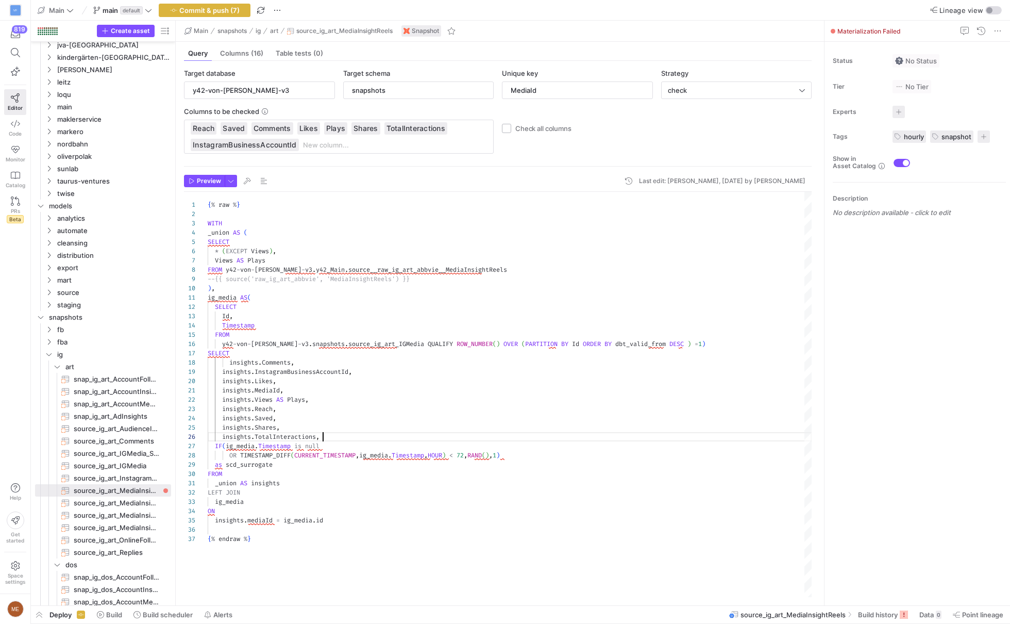
scroll to position [46, 114]
click at [293, 360] on div "{ % raw % } WITH _union AS ( SELECT * ( EXCEPT Views ) , Views AS Plays FROM y4…" at bounding box center [510, 395] width 604 height 407
click at [272, 250] on div "{ % raw % } WITH _union AS ( SELECT * ( EXCEPT Views ) , Views AS Plays FROM y4…" at bounding box center [510, 395] width 604 height 407
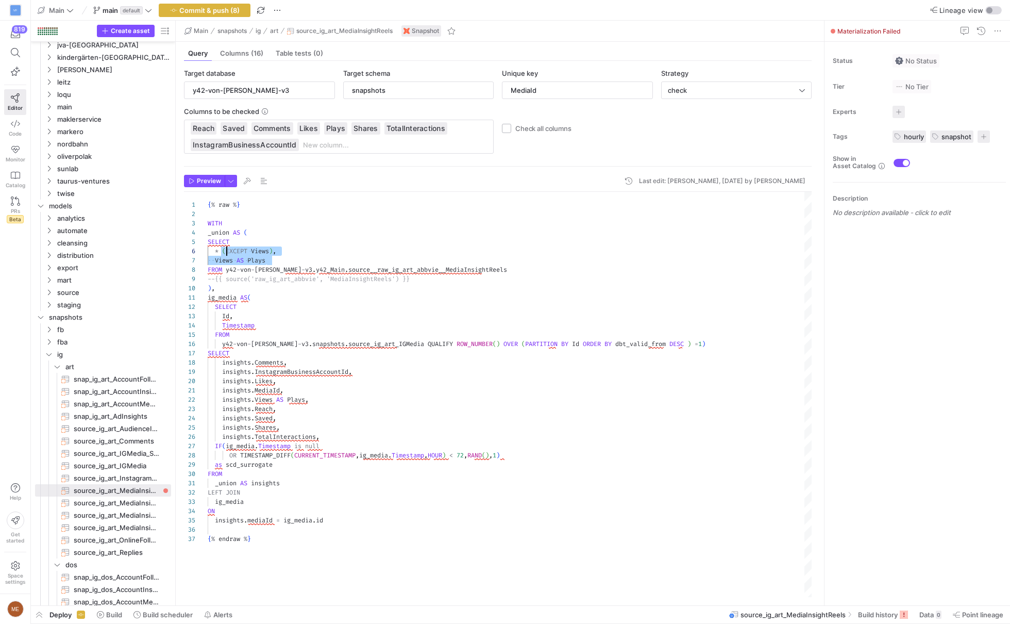
drag, startPoint x: 272, startPoint y: 257, endPoint x: 224, endPoint y: 251, distance: 47.8
click at [224, 251] on div "{ % raw % } WITH _union AS ( SELECT * ( EXCEPT Views ) , Views AS Plays FROM y4…" at bounding box center [510, 395] width 604 height 407
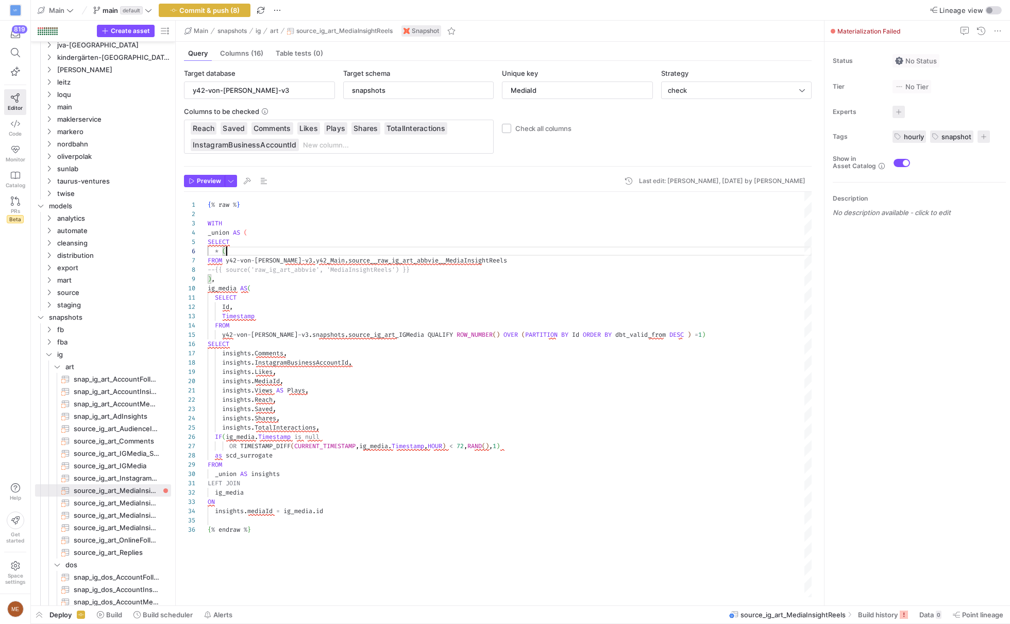
type textarea "{% raw %} WITH _union AS ( SELECT * FROM y42-von-[PERSON_NAME]-v3.y42_Main.sour…"
click at [208, 5] on span "button" at bounding box center [204, 10] width 91 height 12
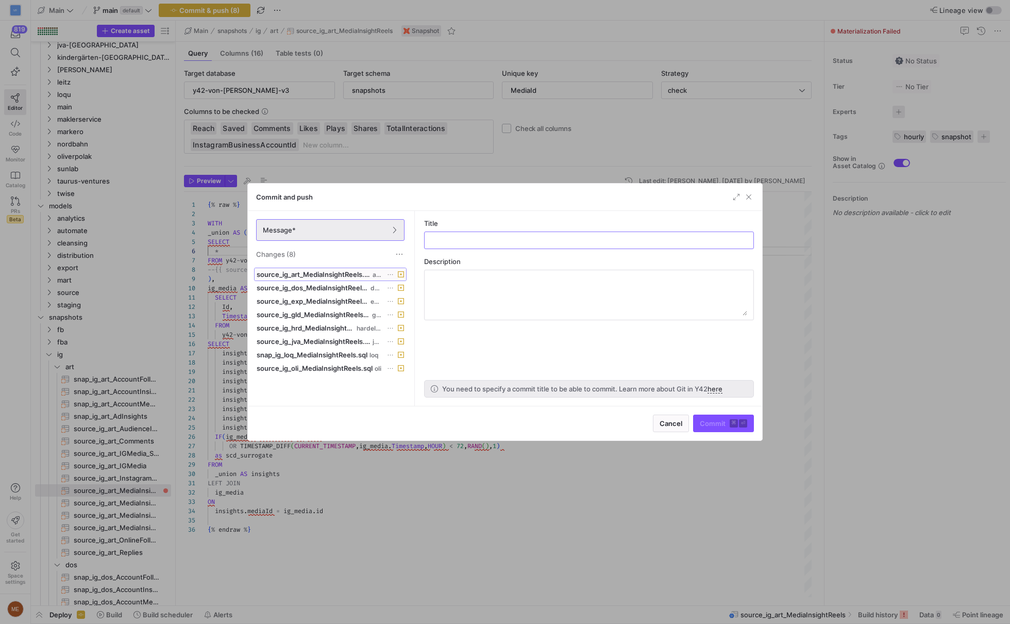
click at [340, 271] on span "source_ig_art_MediaInsightReels.sql" at bounding box center [314, 274] width 114 height 8
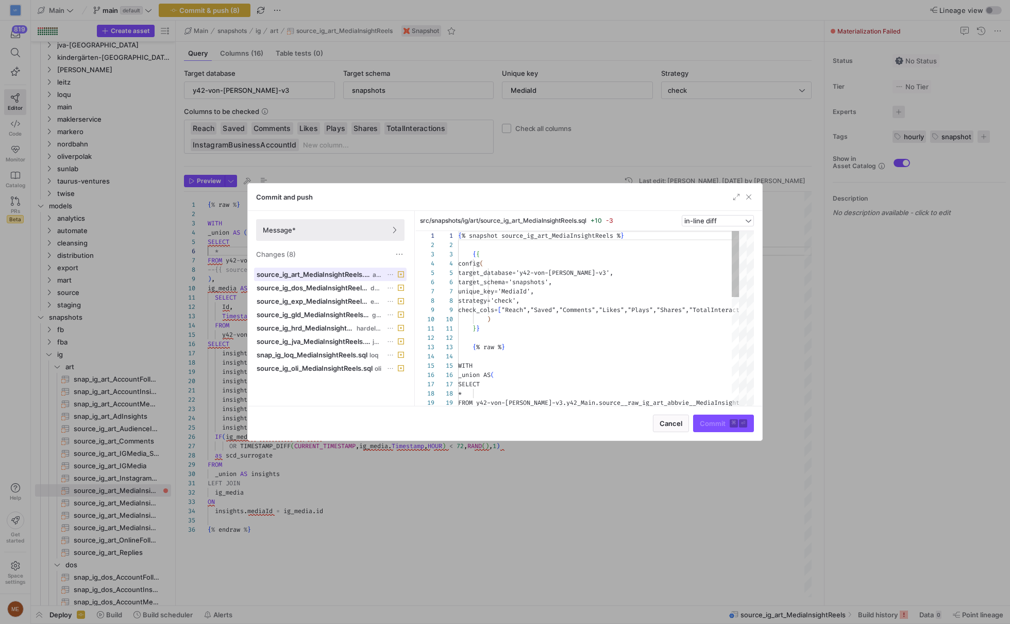
scroll to position [93, 0]
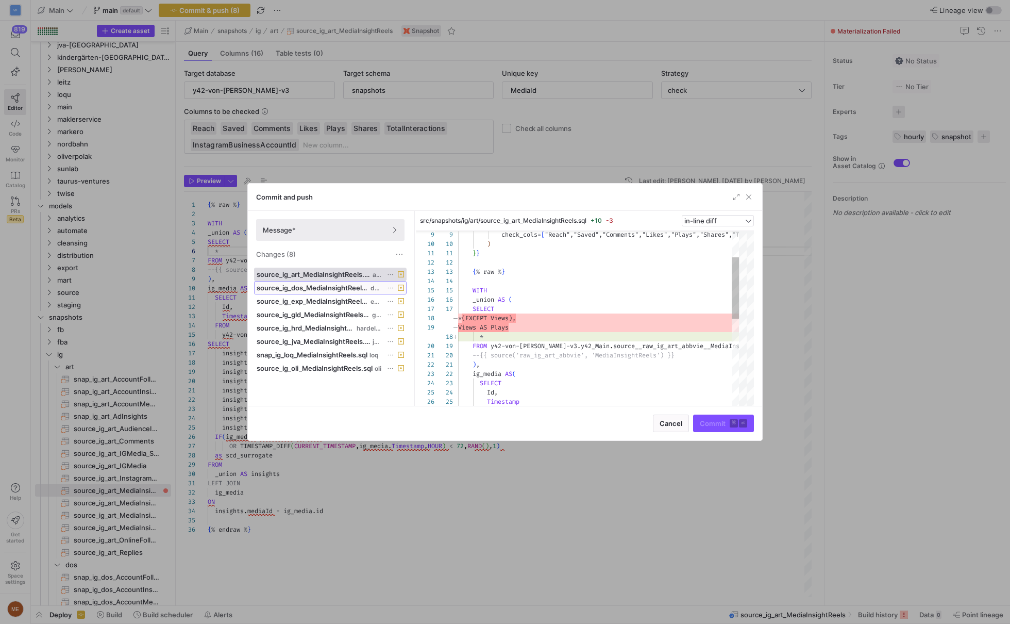
click at [363, 288] on span "source_ig_dos_MediaInsightReels.sql" at bounding box center [313, 287] width 112 height 8
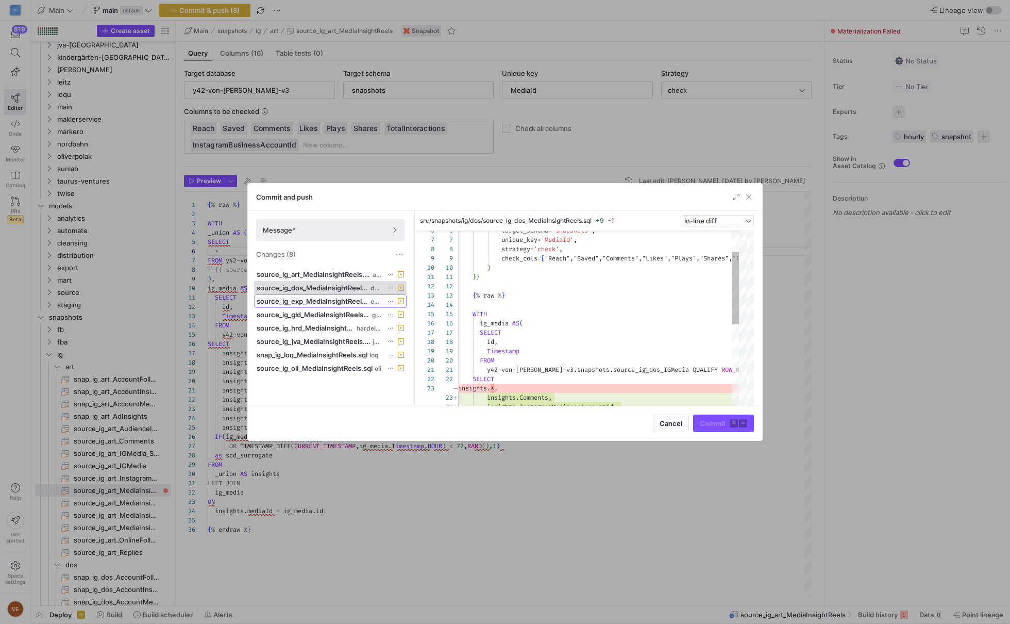
click at [335, 299] on span "source_ig_exp_MediaInsightReels.sql" at bounding box center [313, 301] width 112 height 8
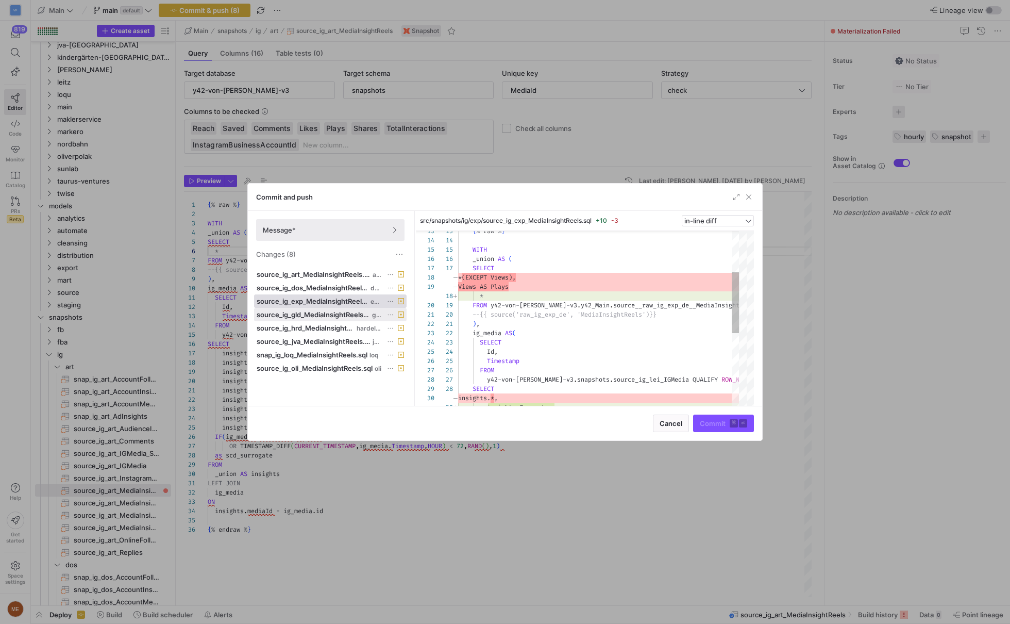
click at [371, 310] on div "source_ig_gld_MediaInsightReels.sql gld" at bounding box center [319, 314] width 125 height 8
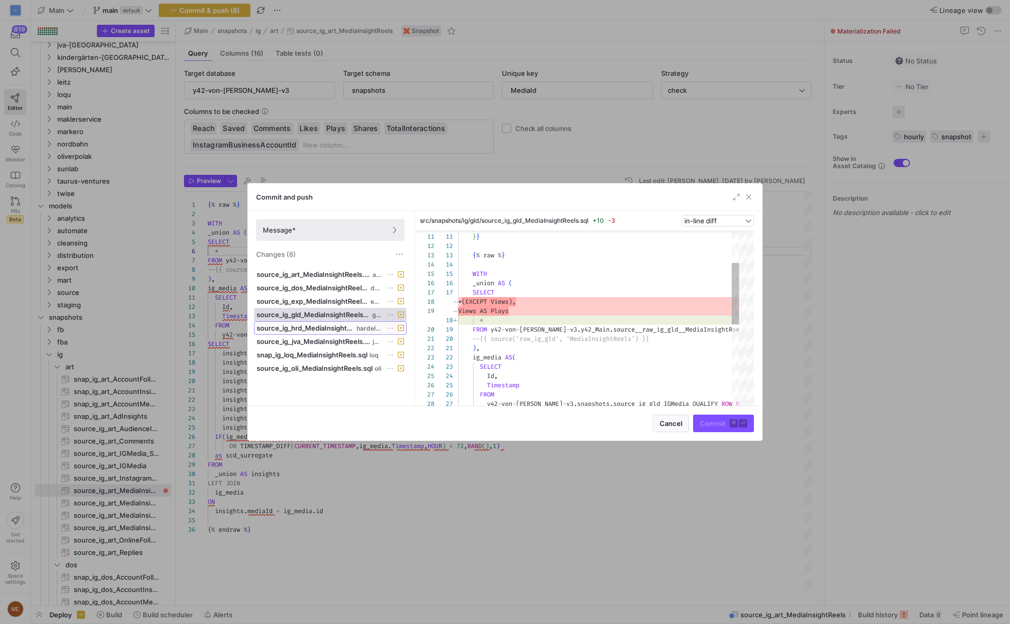
click at [325, 327] on span "source_ig_hrd_MediaInsightReels.sql" at bounding box center [306, 328] width 98 height 8
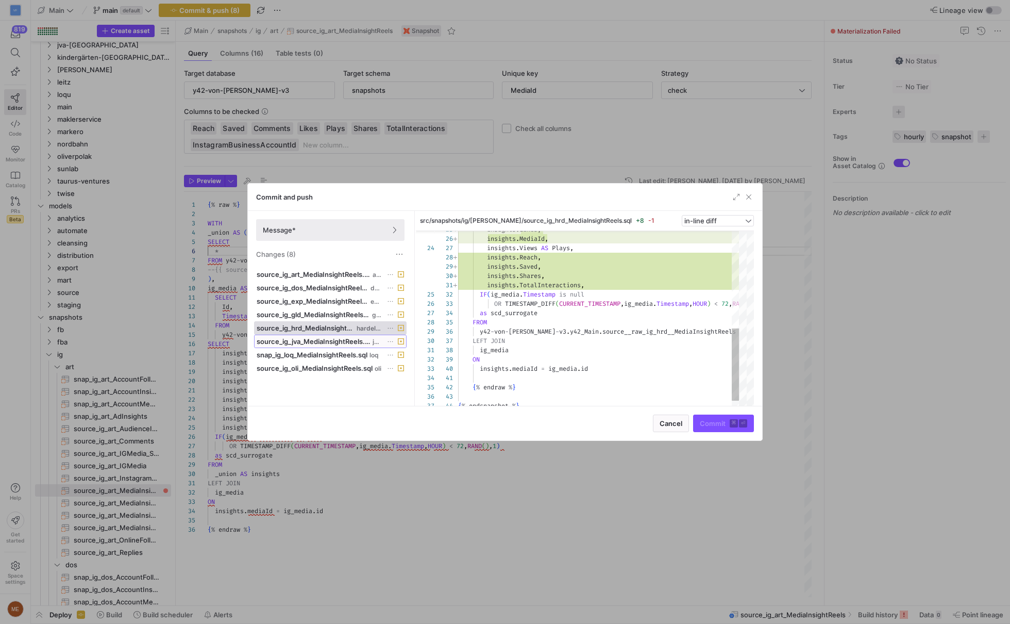
click at [347, 335] on span at bounding box center [331, 341] width 152 height 12
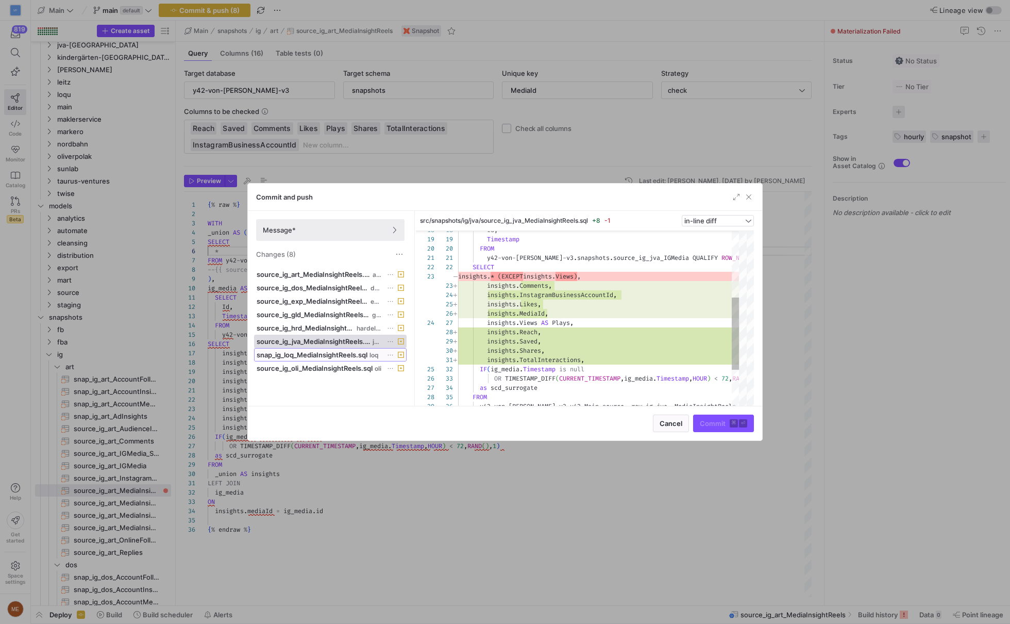
click at [344, 351] on span "snap_ig_loq_MediaInsightReels.sql" at bounding box center [312, 354] width 111 height 8
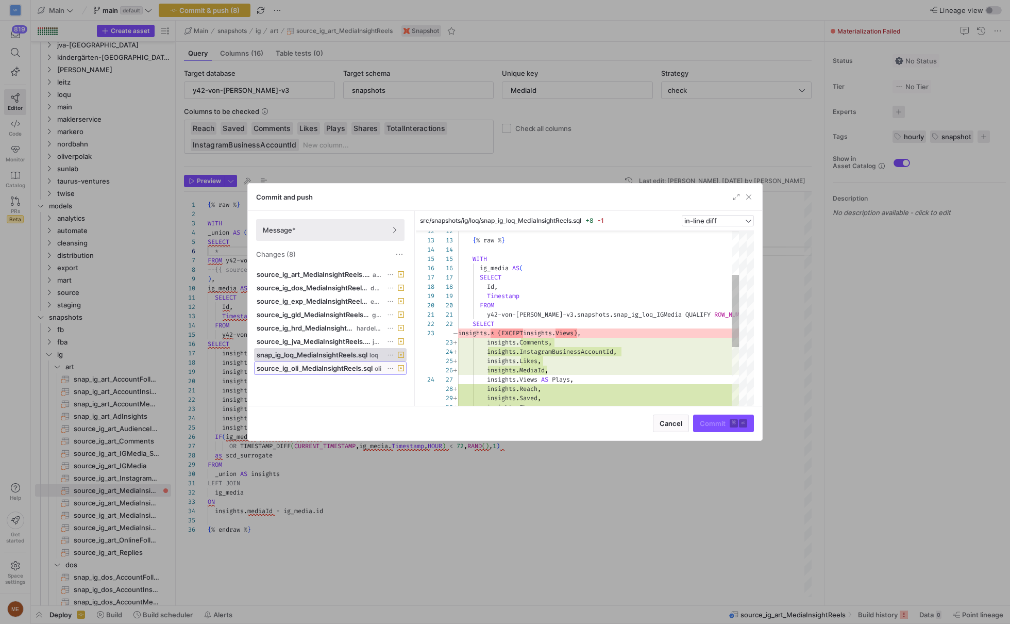
click at [322, 365] on span "source_ig_oli_MediaInsightReels.sql" at bounding box center [315, 368] width 116 height 8
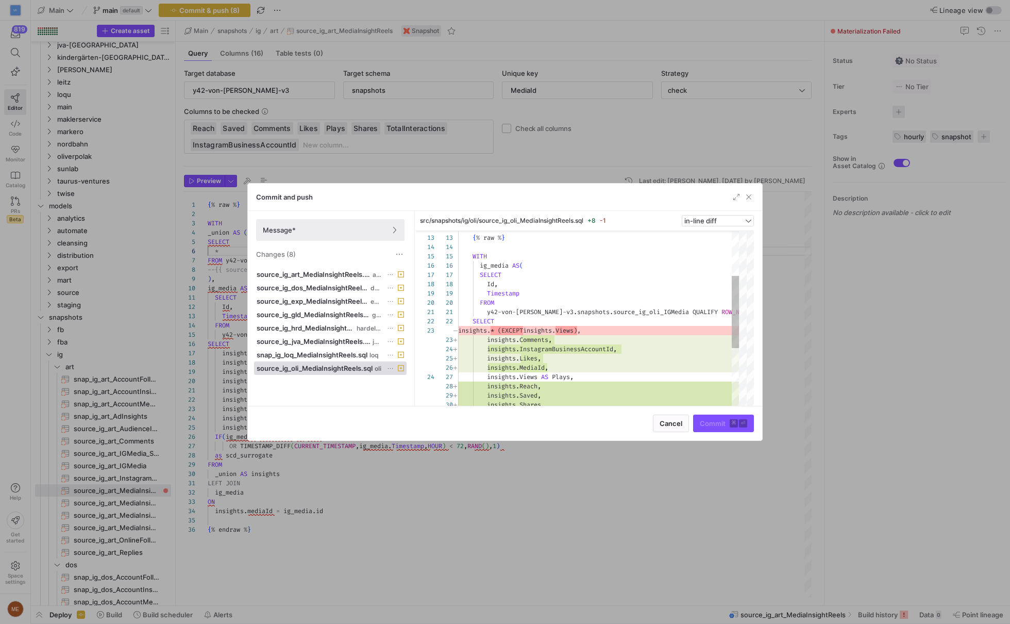
click at [363, 245] on div "Message* Changes (8)" at bounding box center [330, 239] width 165 height 57
click at [366, 231] on span "Message*" at bounding box center [330, 230] width 135 height 8
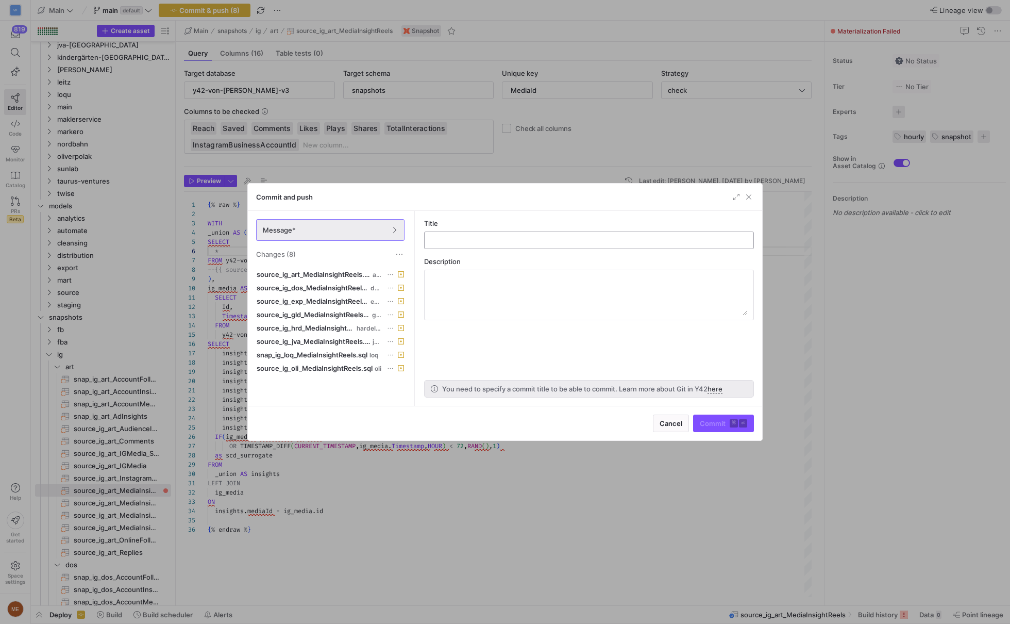
click at [485, 232] on div at bounding box center [589, 240] width 312 height 16
type input "Fixed Snapshots IG Reels Views to Plays"
click at [729, 423] on span "Commit ⌘ ⏎" at bounding box center [723, 423] width 47 height 8
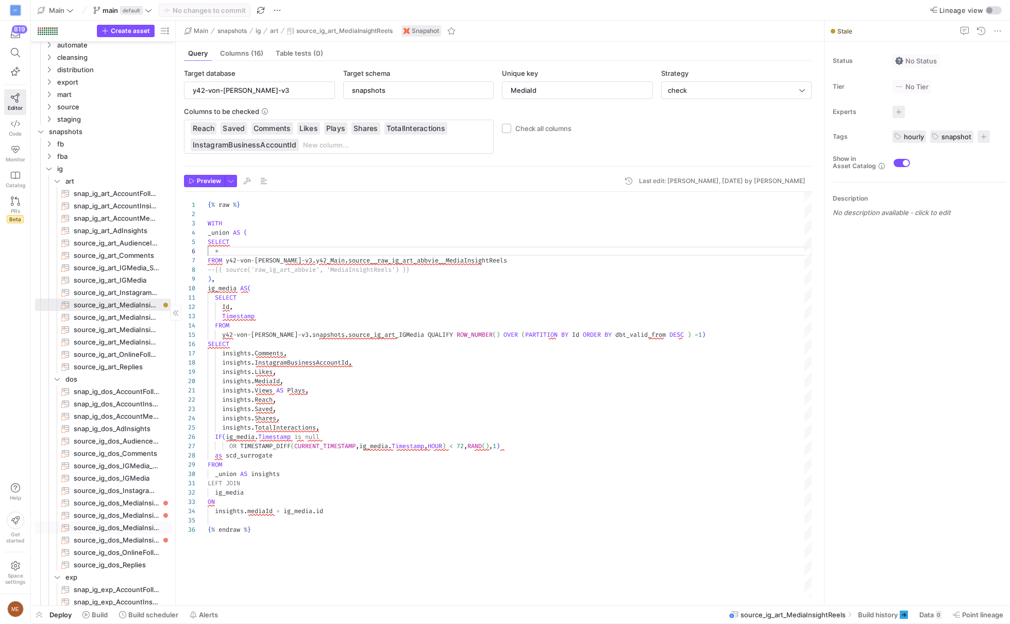
scroll to position [586, 0]
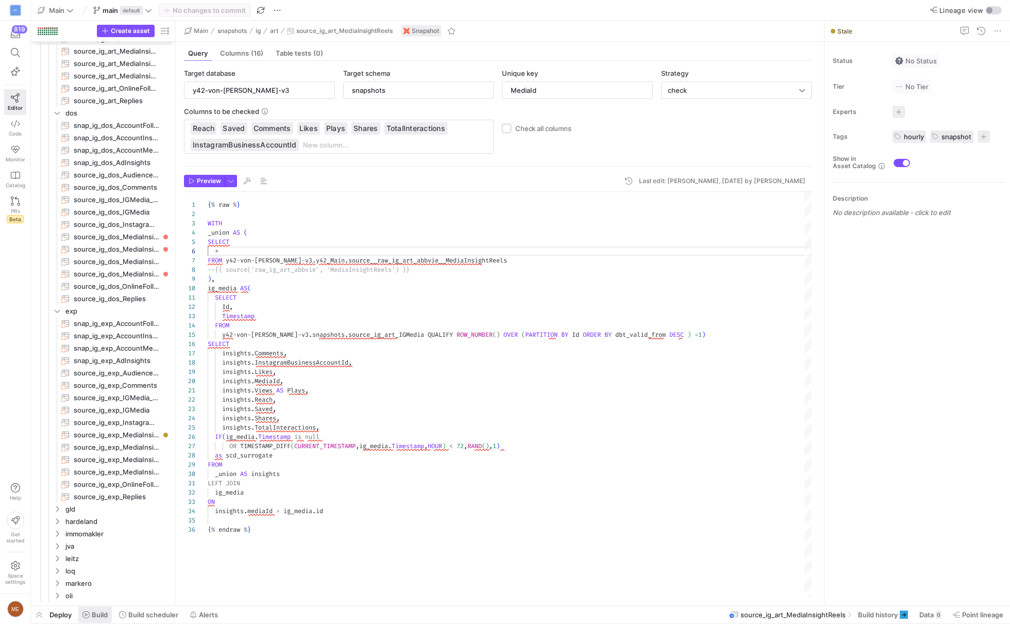
click at [95, 617] on span "Build" at bounding box center [100, 614] width 16 height 8
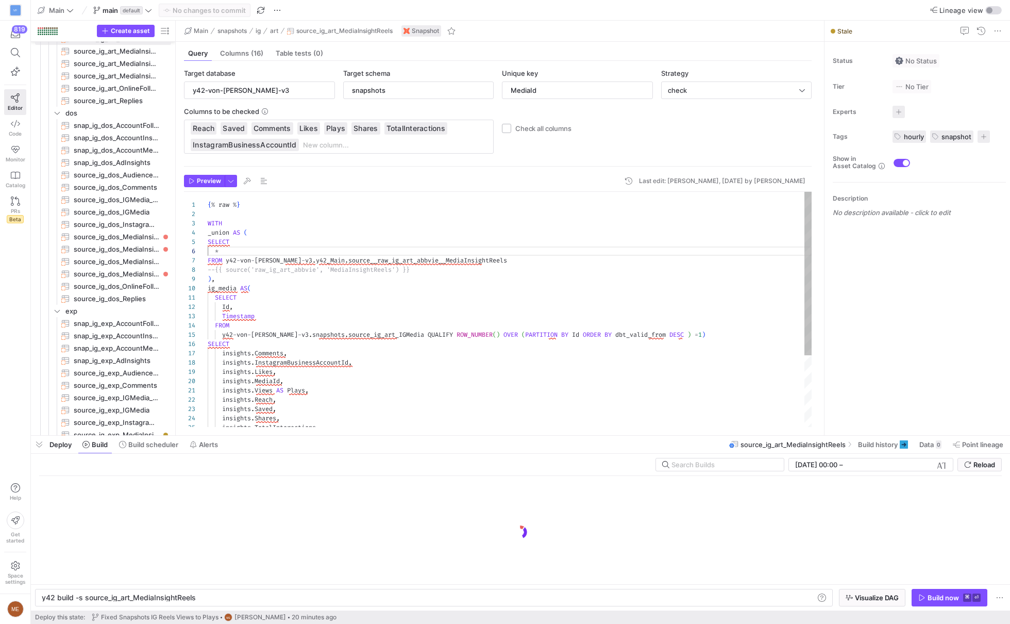
scroll to position [0, 153]
click at [146, 448] on span "Build scheduler" at bounding box center [153, 444] width 50 height 8
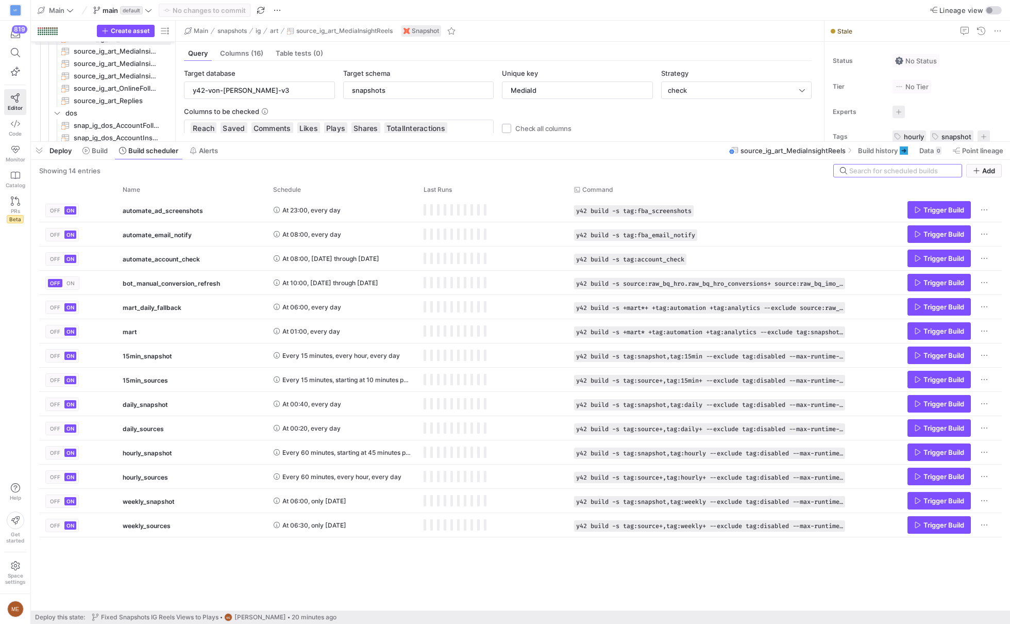
drag, startPoint x: 516, startPoint y: 435, endPoint x: 538, endPoint y: 142, distance: 294.6
click at [538, 142] on div at bounding box center [520, 142] width 979 height 4
click at [914, 424] on icon "Press SPACE to select this row." at bounding box center [917, 427] width 7 height 7
click at [106, 154] on span "Build" at bounding box center [100, 150] width 16 height 8
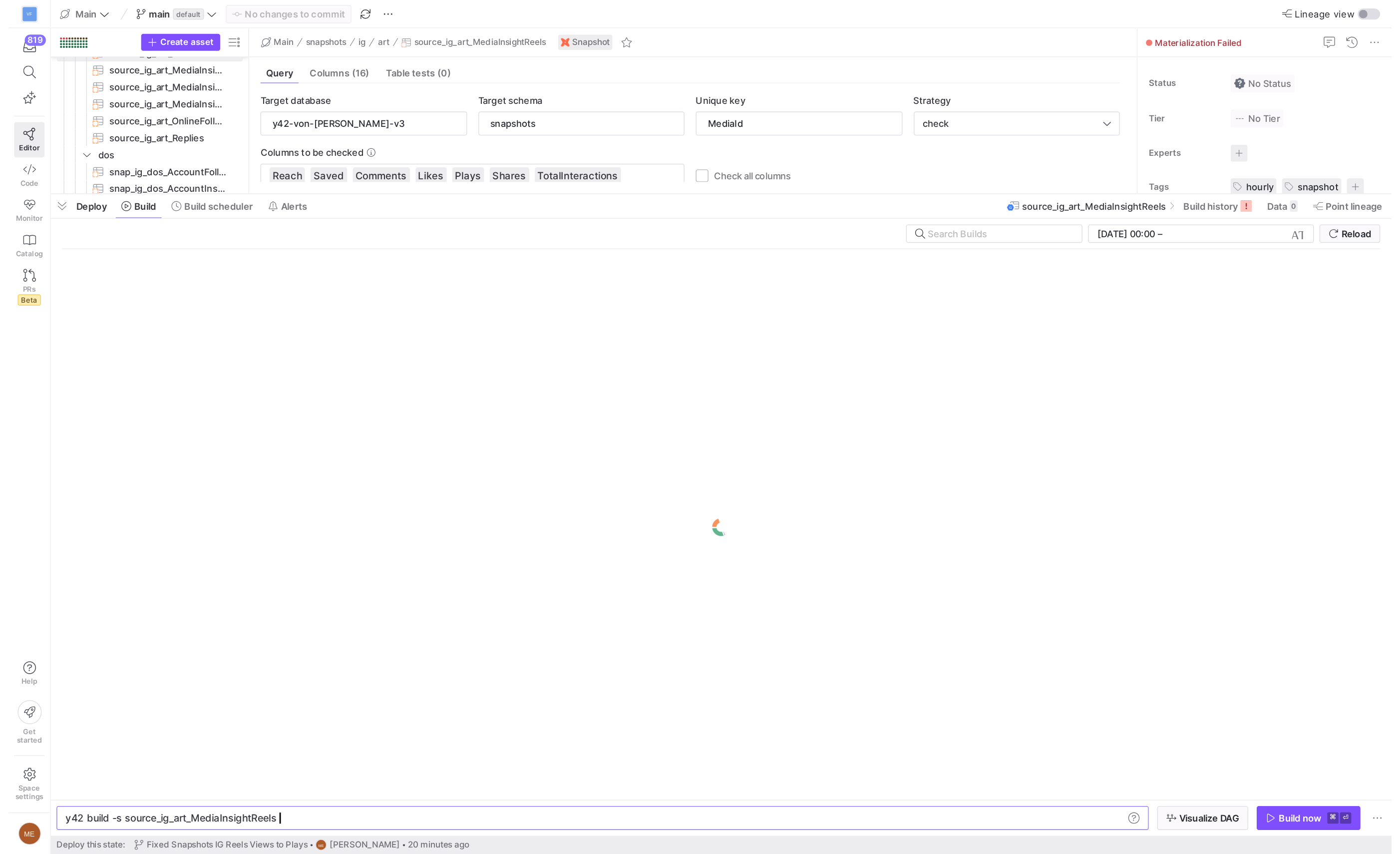
scroll to position [0, 148]
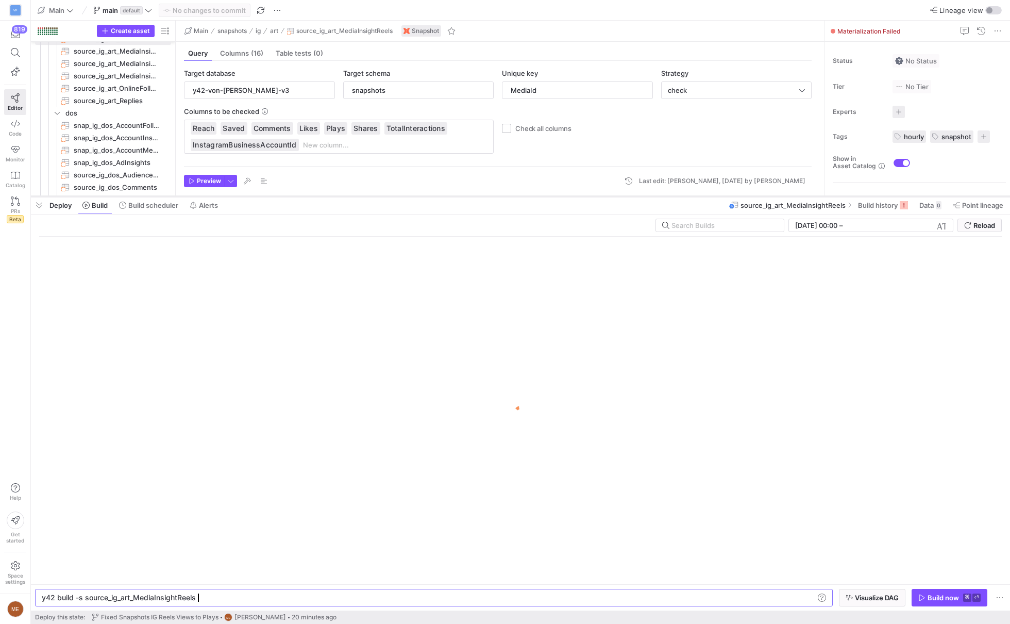
drag, startPoint x: 505, startPoint y: 142, endPoint x: 501, endPoint y: 196, distance: 54.7
click at [501, 196] on div at bounding box center [520, 196] width 979 height 4
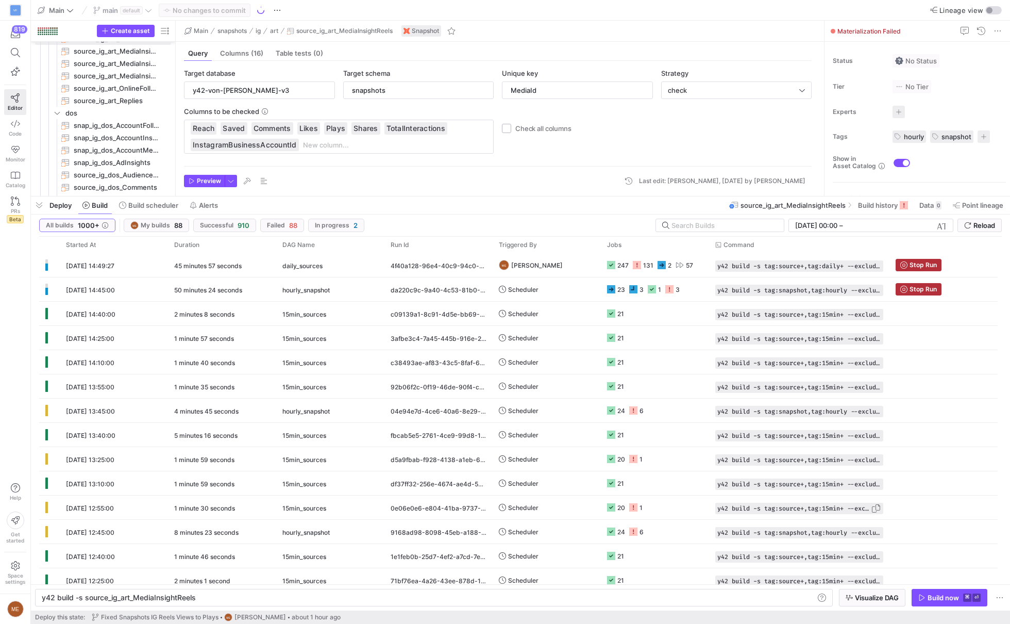
scroll to position [46, 11]
click at [591, 266] on y42-orchestration-triggered-by "ME [PERSON_NAME]" at bounding box center [547, 265] width 96 height 23
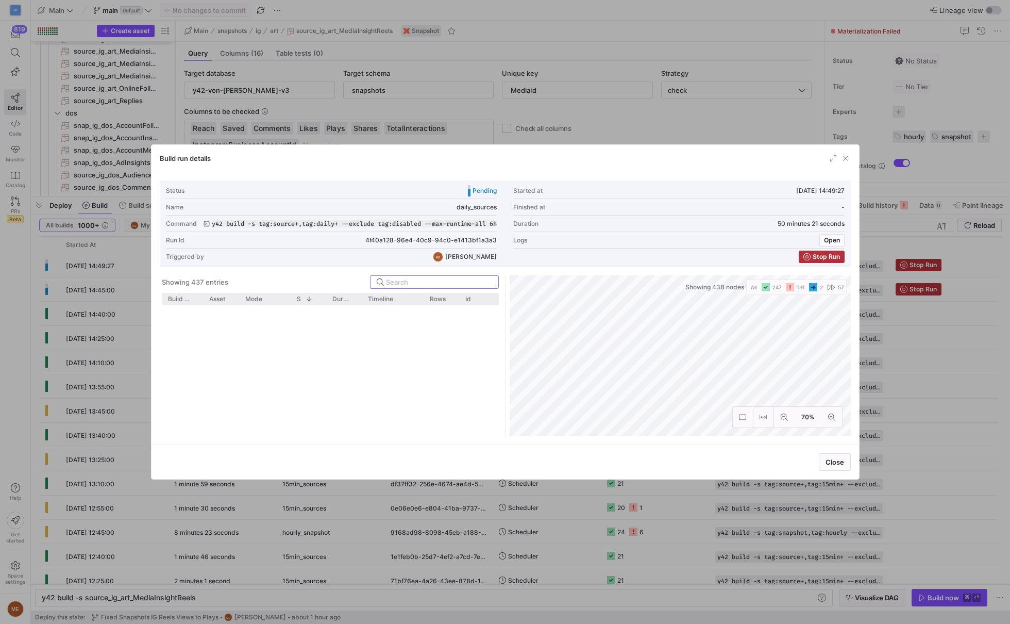
scroll to position [1758, 0]
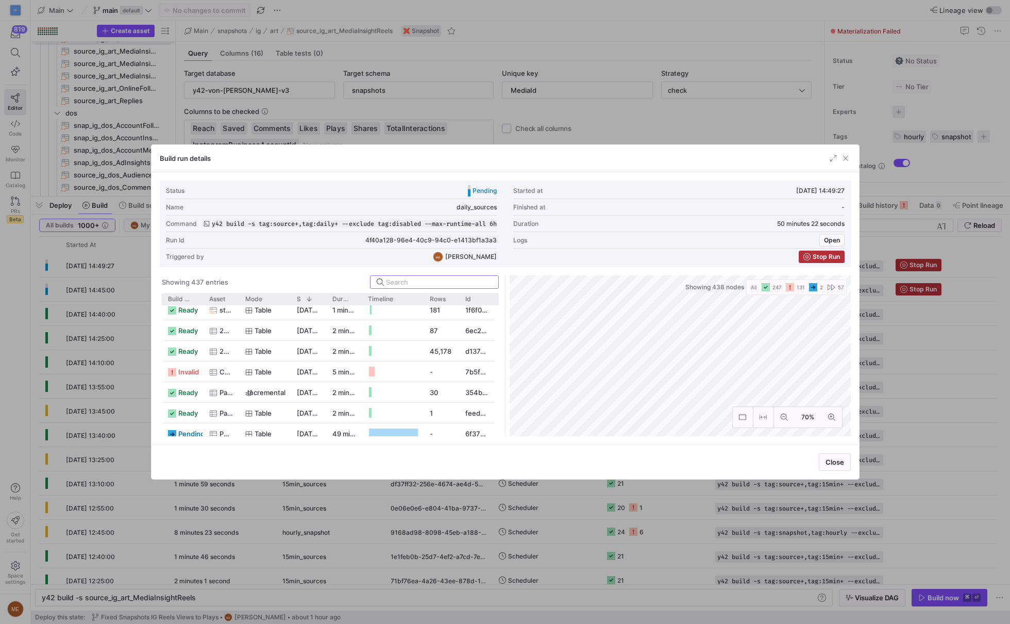
click at [645, 115] on div at bounding box center [505, 312] width 1010 height 624
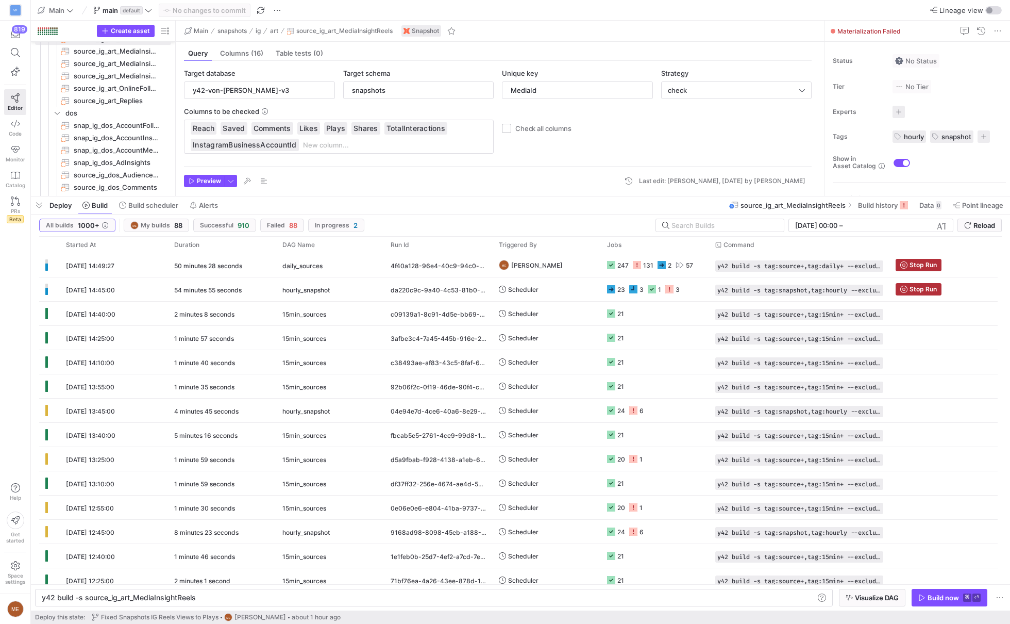
click at [113, 204] on div "Deploy Build Build scheduler Alerts" at bounding box center [127, 205] width 192 height 18
click at [148, 212] on span at bounding box center [149, 205] width 68 height 16
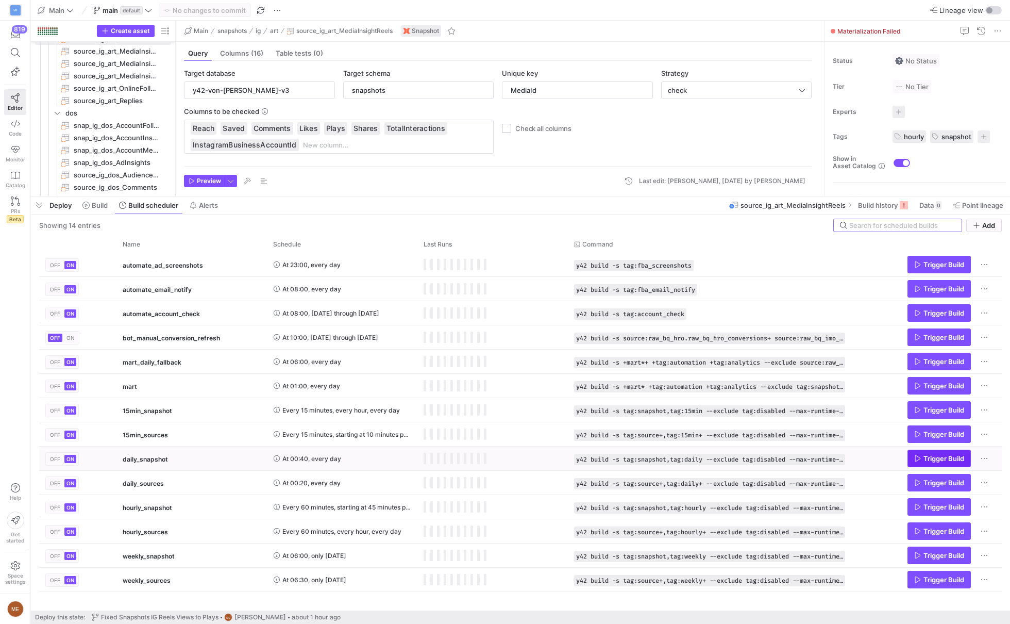
click at [918, 458] on icon "Press SPACE to select this row." at bounding box center [917, 458] width 7 height 7
click at [92, 210] on span at bounding box center [94, 205] width 33 height 16
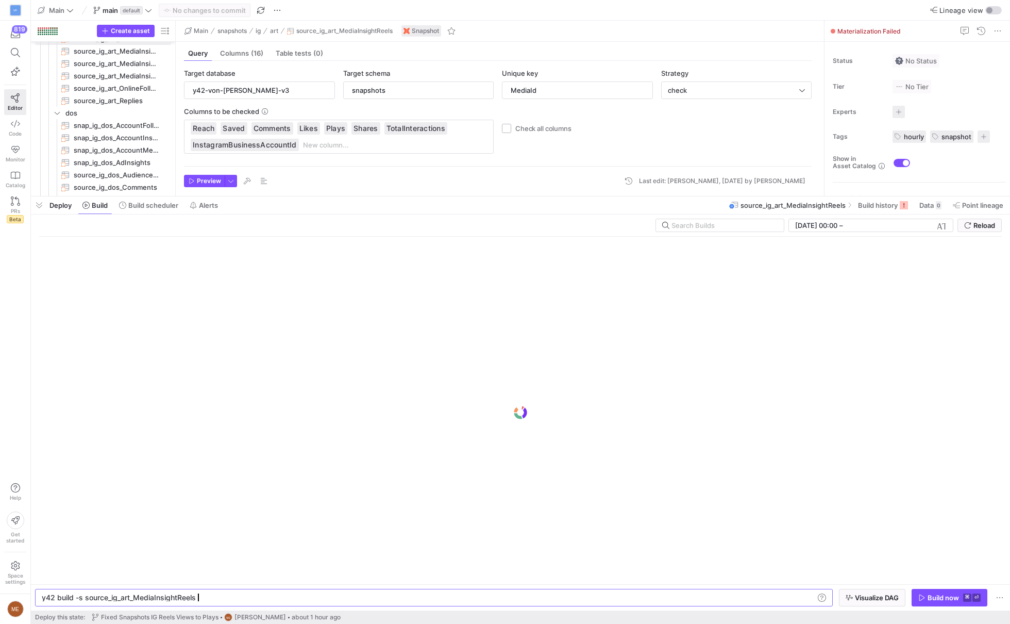
scroll to position [0, 153]
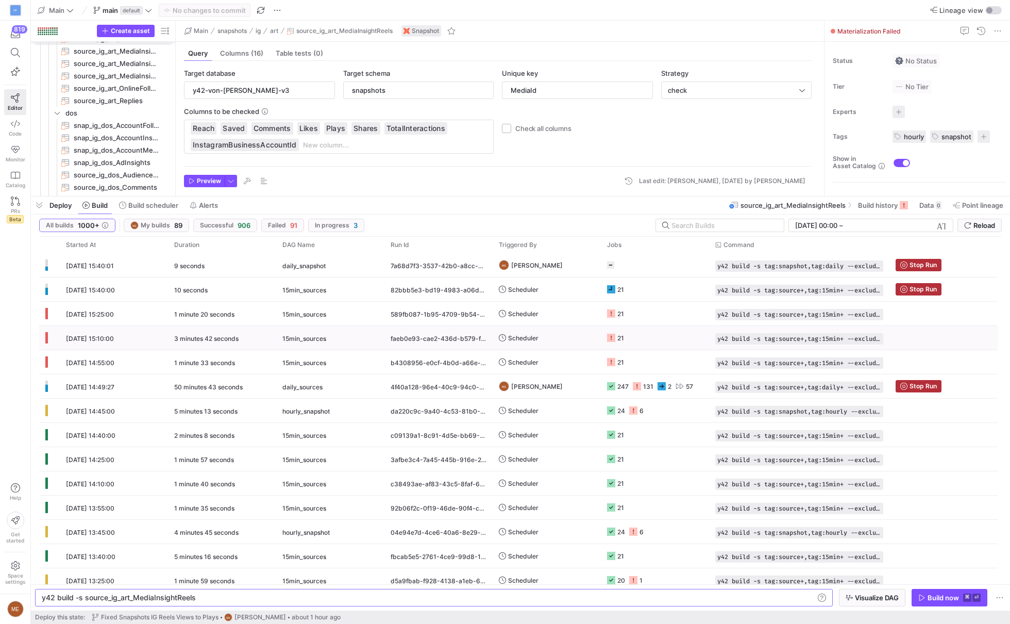
click at [607, 330] on div "21" at bounding box center [615, 338] width 17 height 24
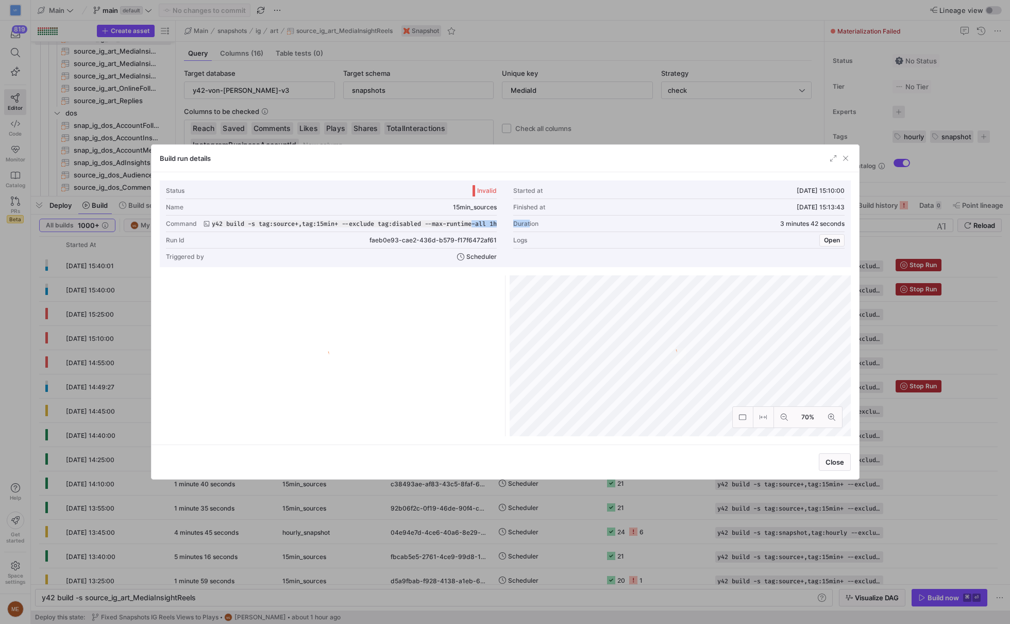
drag, startPoint x: 500, startPoint y: 225, endPoint x: 529, endPoint y: 225, distance: 28.9
click at [529, 225] on div "Status Invalid Started at [DATE] 15:10:00 Name 15min_sources Finished at [DATE]…" at bounding box center [505, 223] width 679 height 82
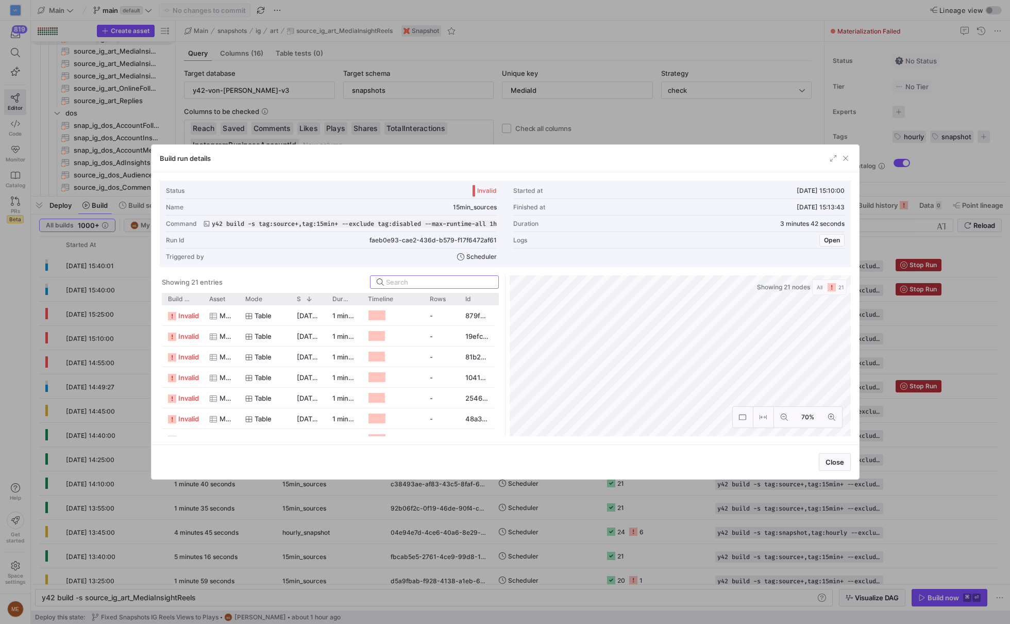
click at [418, 262] on div "Triggered by Scheduler" at bounding box center [331, 256] width 331 height 16
click at [383, 336] on div at bounding box center [376, 336] width 16 height 10
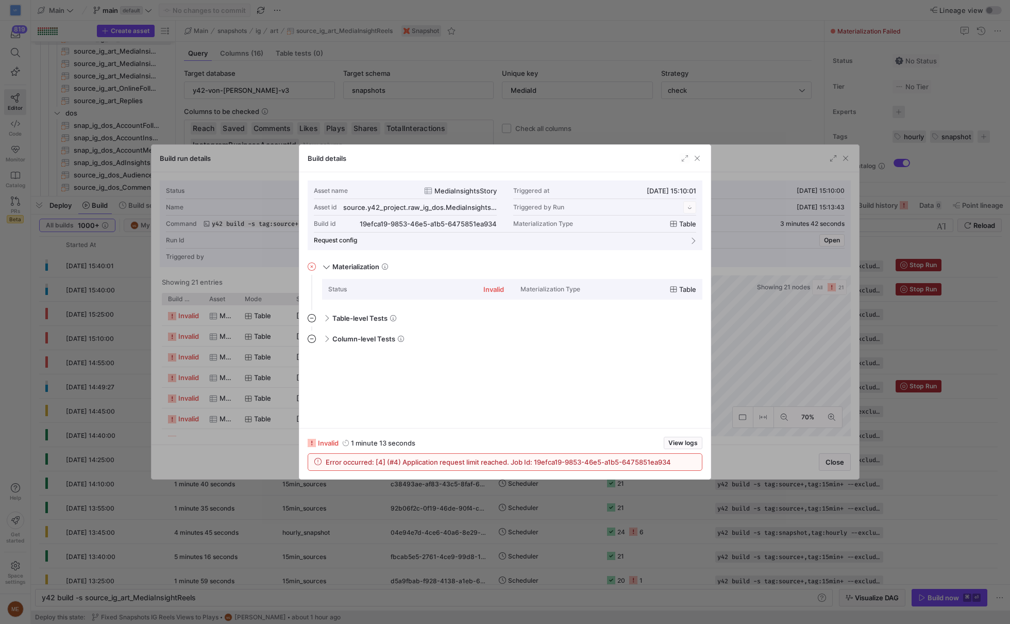
scroll to position [93, 0]
click at [779, 515] on div at bounding box center [505, 312] width 1010 height 624
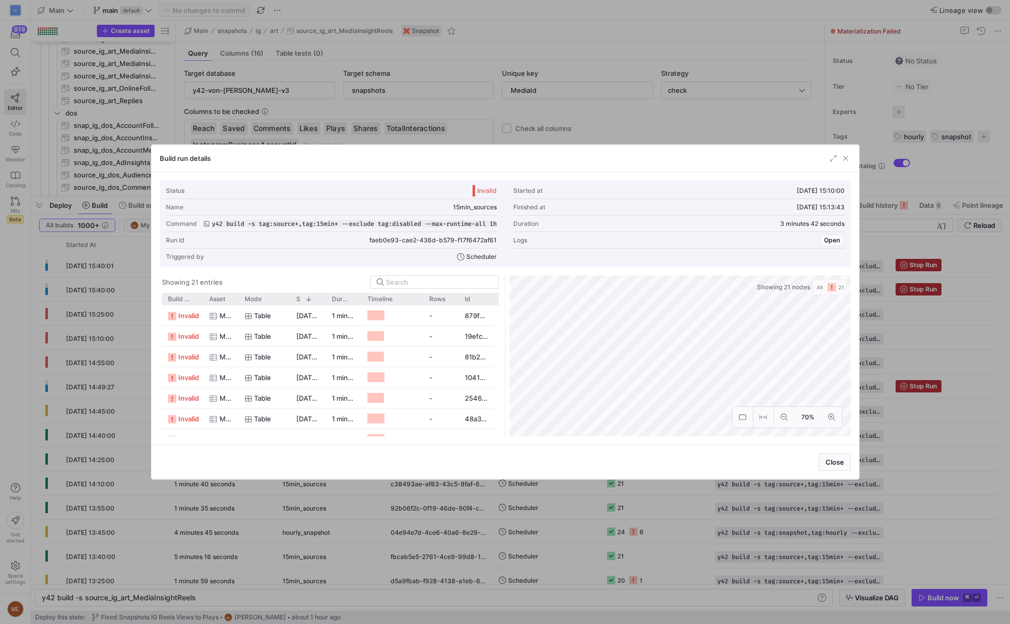
click at [779, 515] on div at bounding box center [505, 312] width 1010 height 624
